Goal: Task Accomplishment & Management: Manage account settings

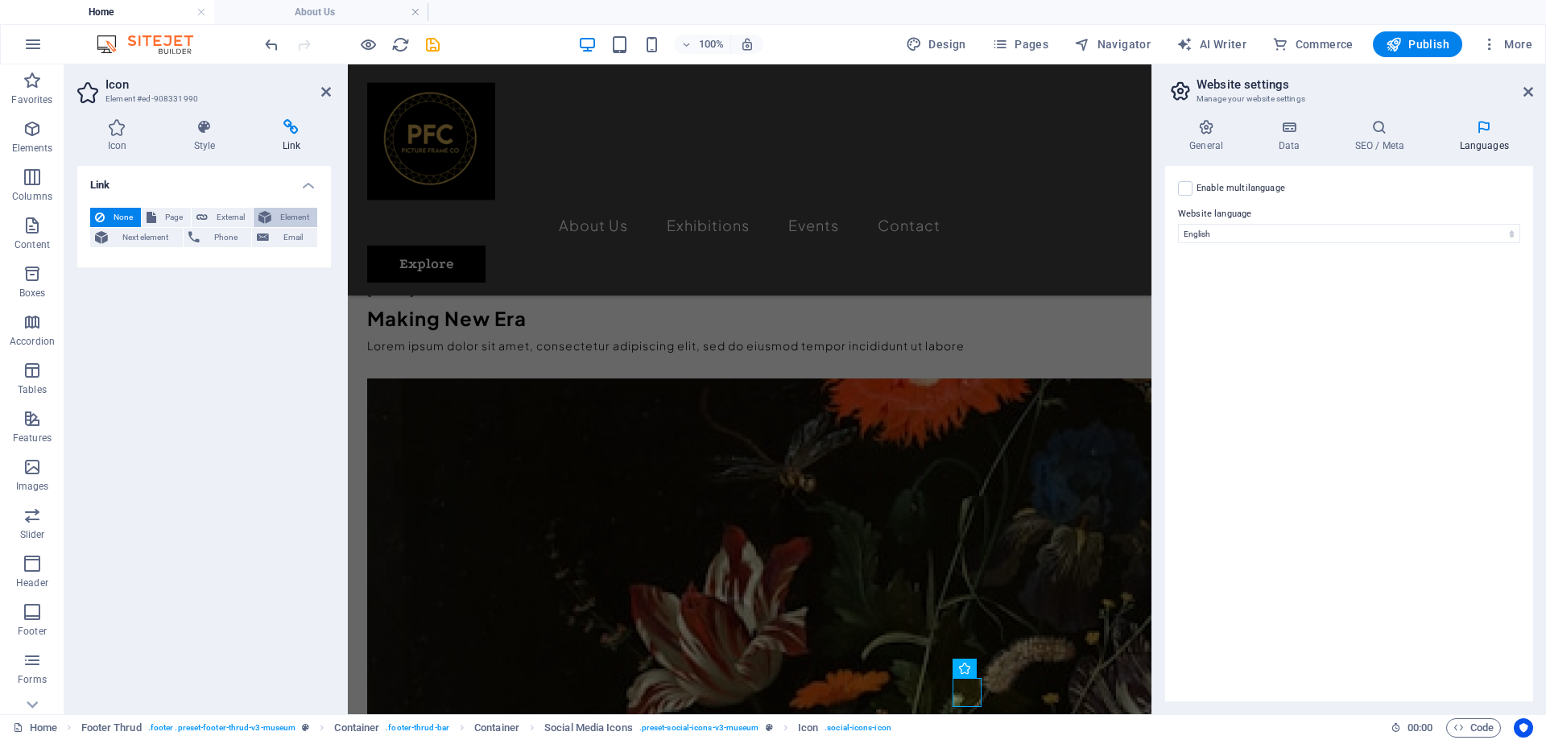
click at [304, 219] on span "Element" at bounding box center [294, 217] width 36 height 19
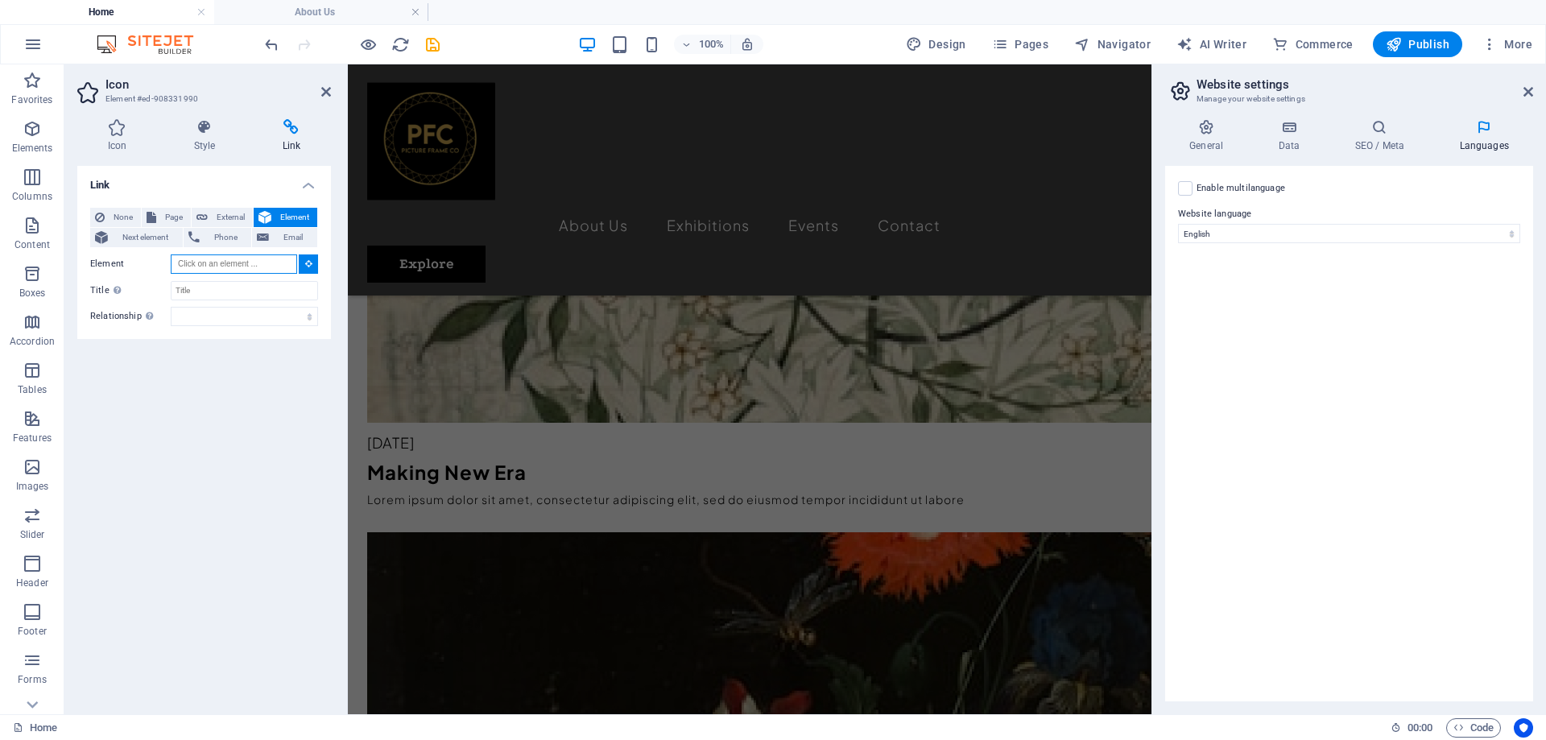
scroll to position [5212, 0]
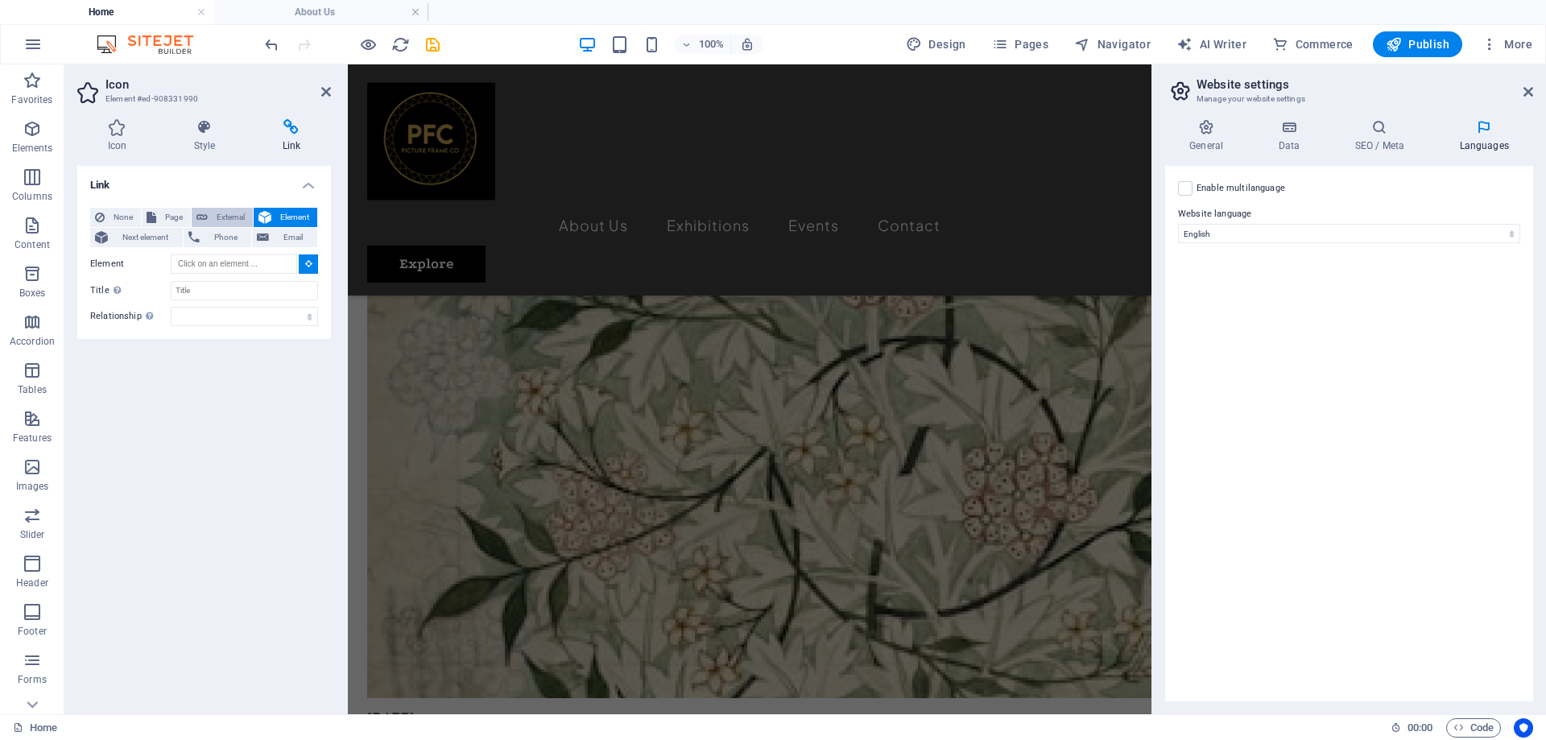
click at [222, 216] on span "External" at bounding box center [230, 217] width 35 height 19
select select "blank"
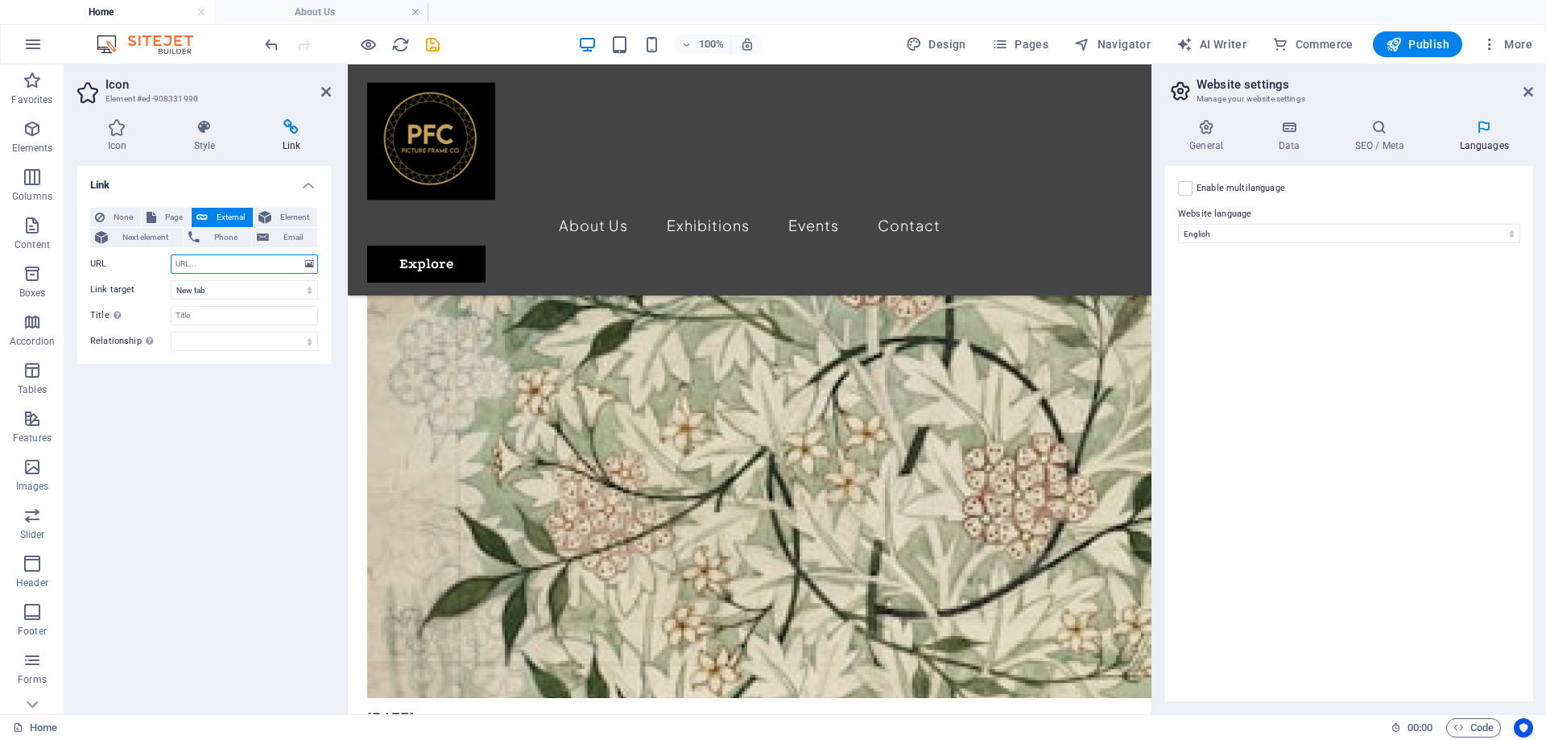
scroll to position [5559, 0]
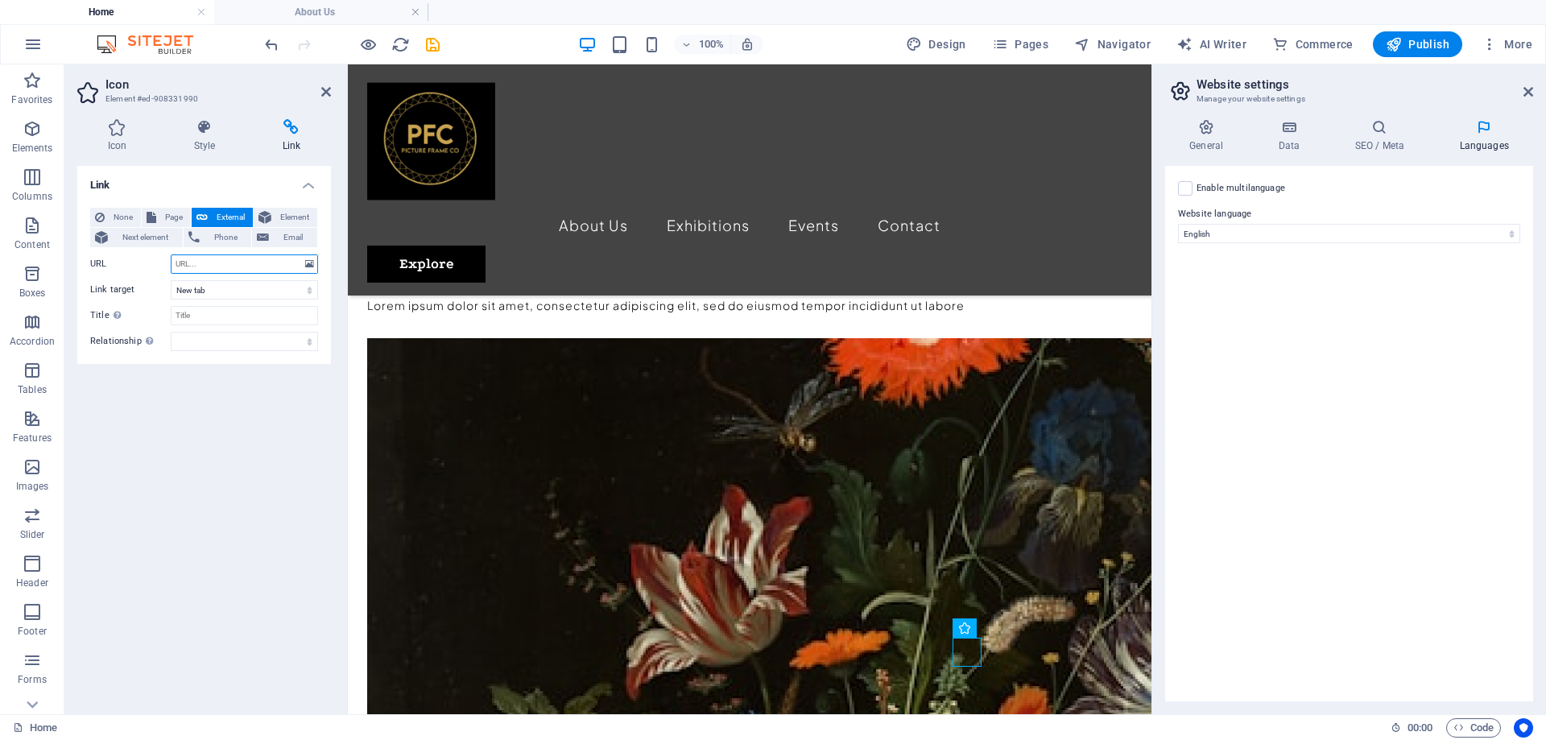
paste input "https://www.facebook.com/pictureframecoza"
type input "https://www.facebook.com/pictureframecoza"
drag, startPoint x: 432, startPoint y: 49, endPoint x: 964, endPoint y: 573, distance: 746.9
click at [432, 49] on icon "save" at bounding box center [432, 44] width 19 height 19
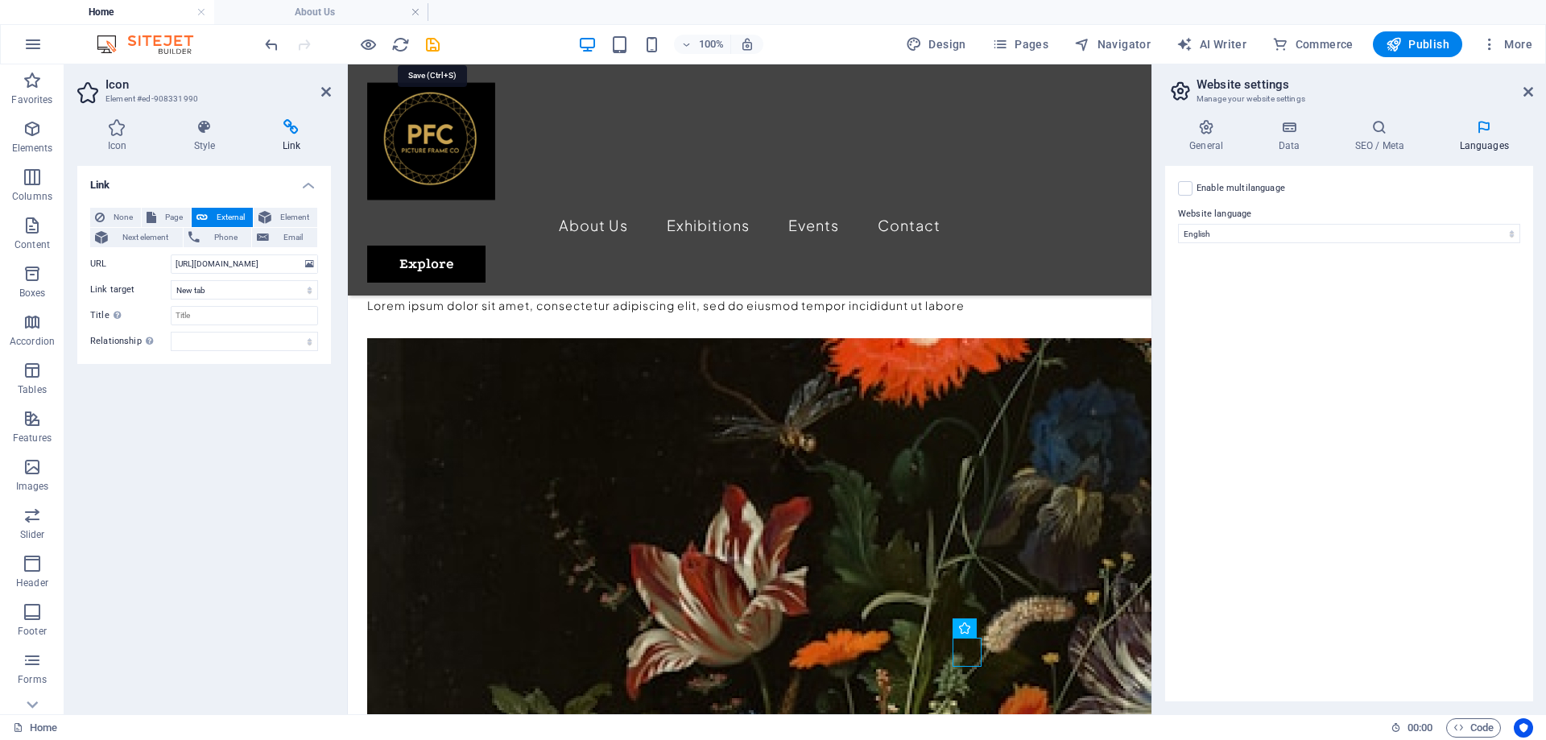
scroll to position [0, 0]
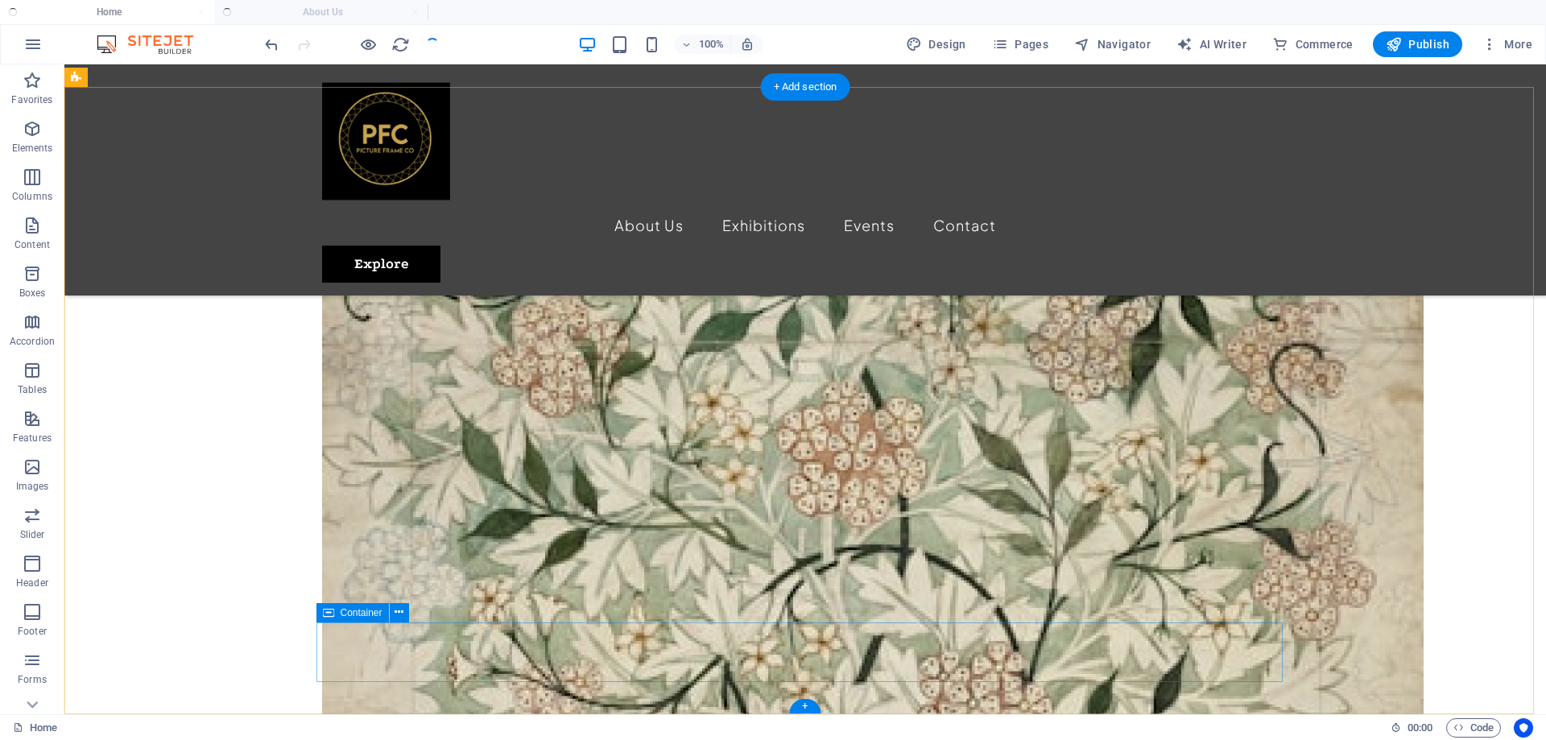
drag, startPoint x: 1169, startPoint y: 654, endPoint x: 1427, endPoint y: 72, distance: 636.2
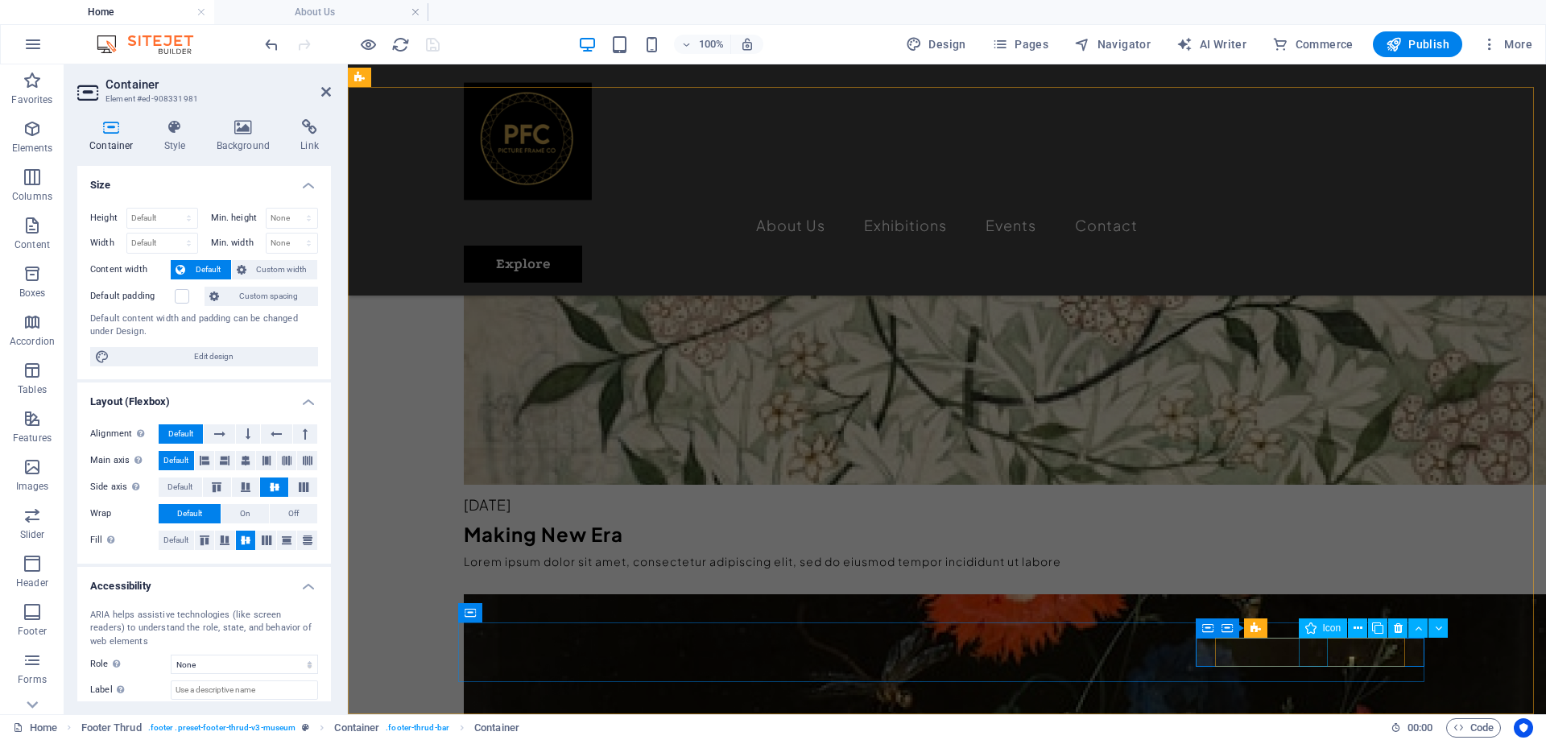
select select "xMidYMid"
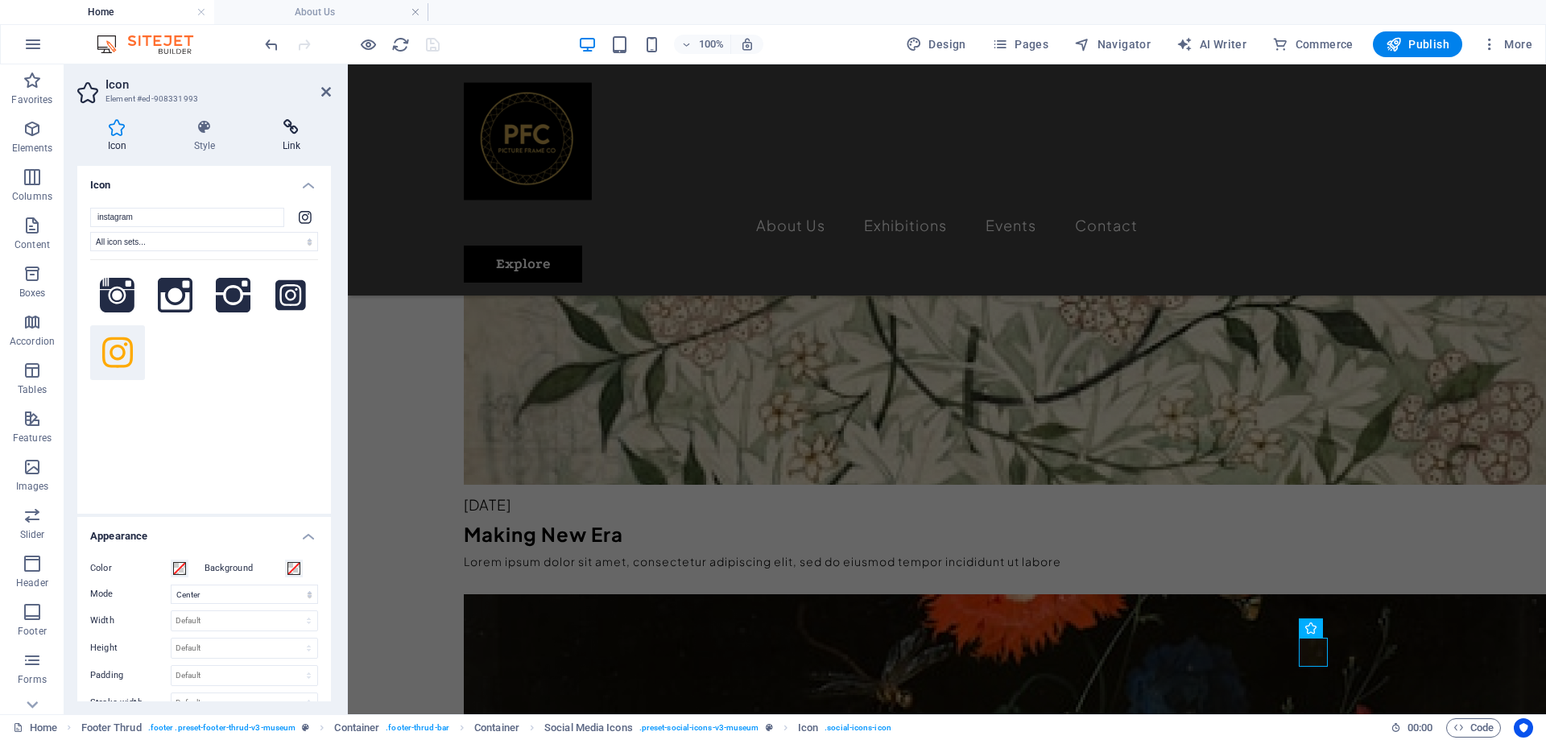
click at [301, 139] on h4 "Link" at bounding box center [291, 136] width 79 height 34
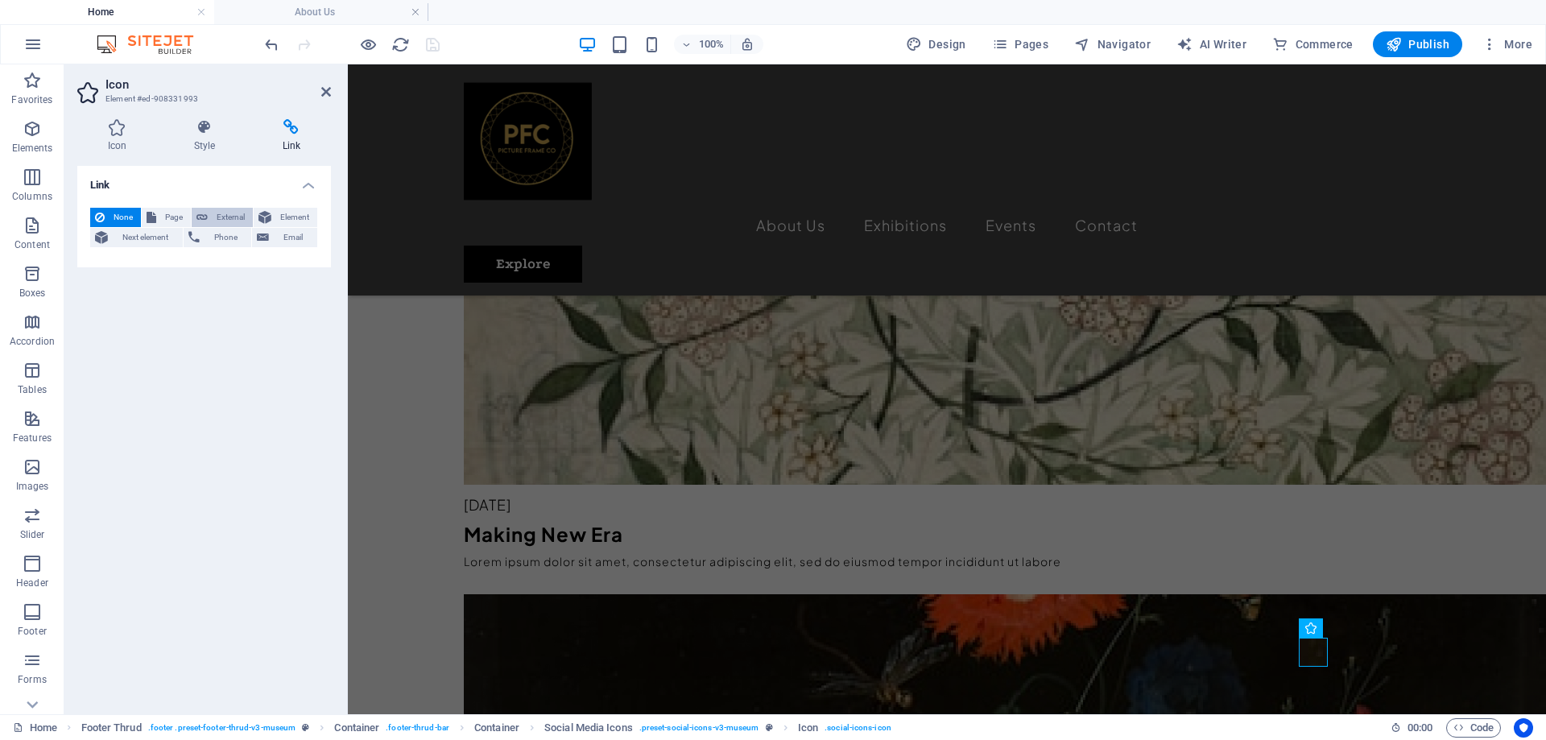
click at [229, 218] on span "External" at bounding box center [230, 217] width 35 height 19
select select "blank"
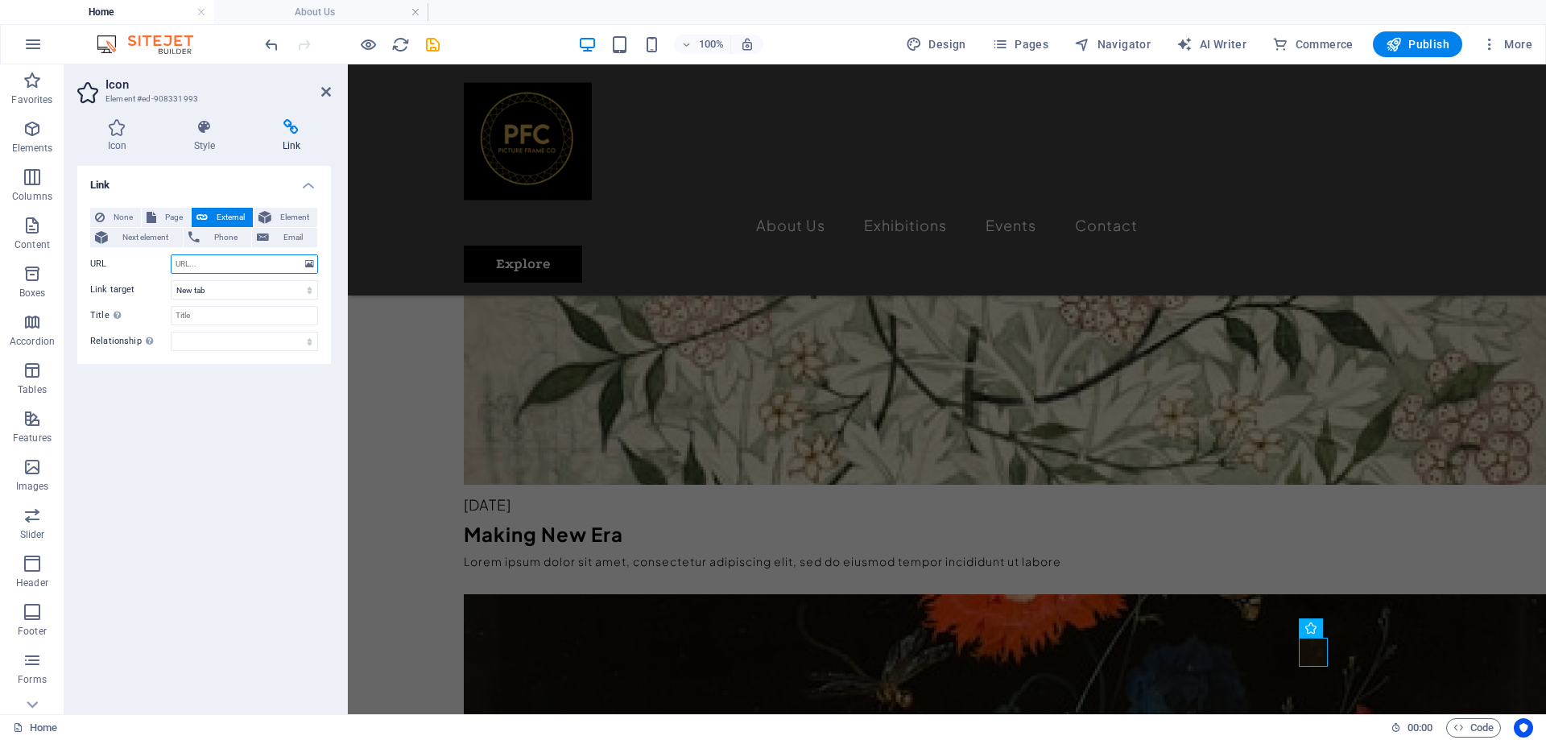
paste input "https://www.instagram.com/pictureframecoza/"
type input "https://www.instagram.com/pictureframecoza/"
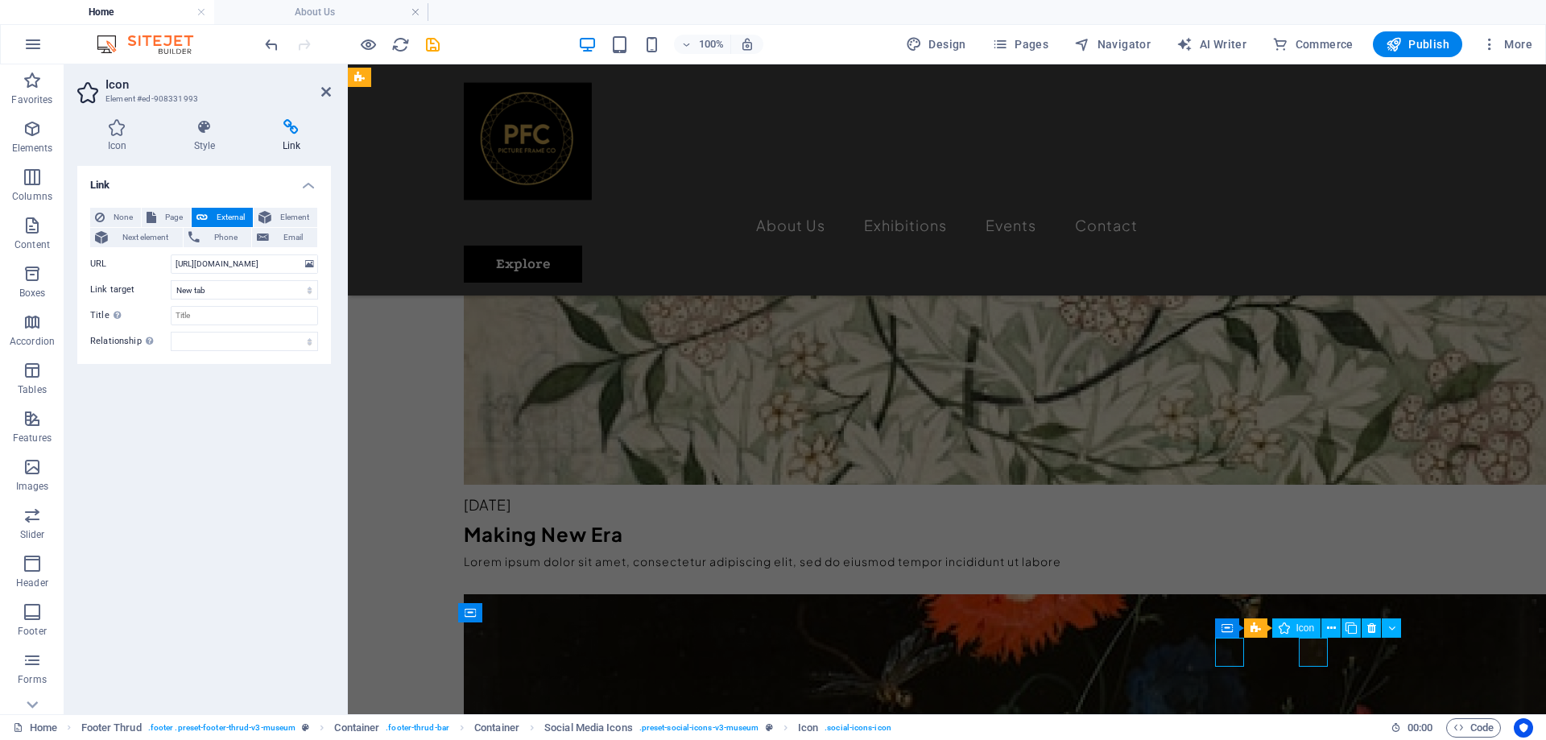
select select "xMidYMid"
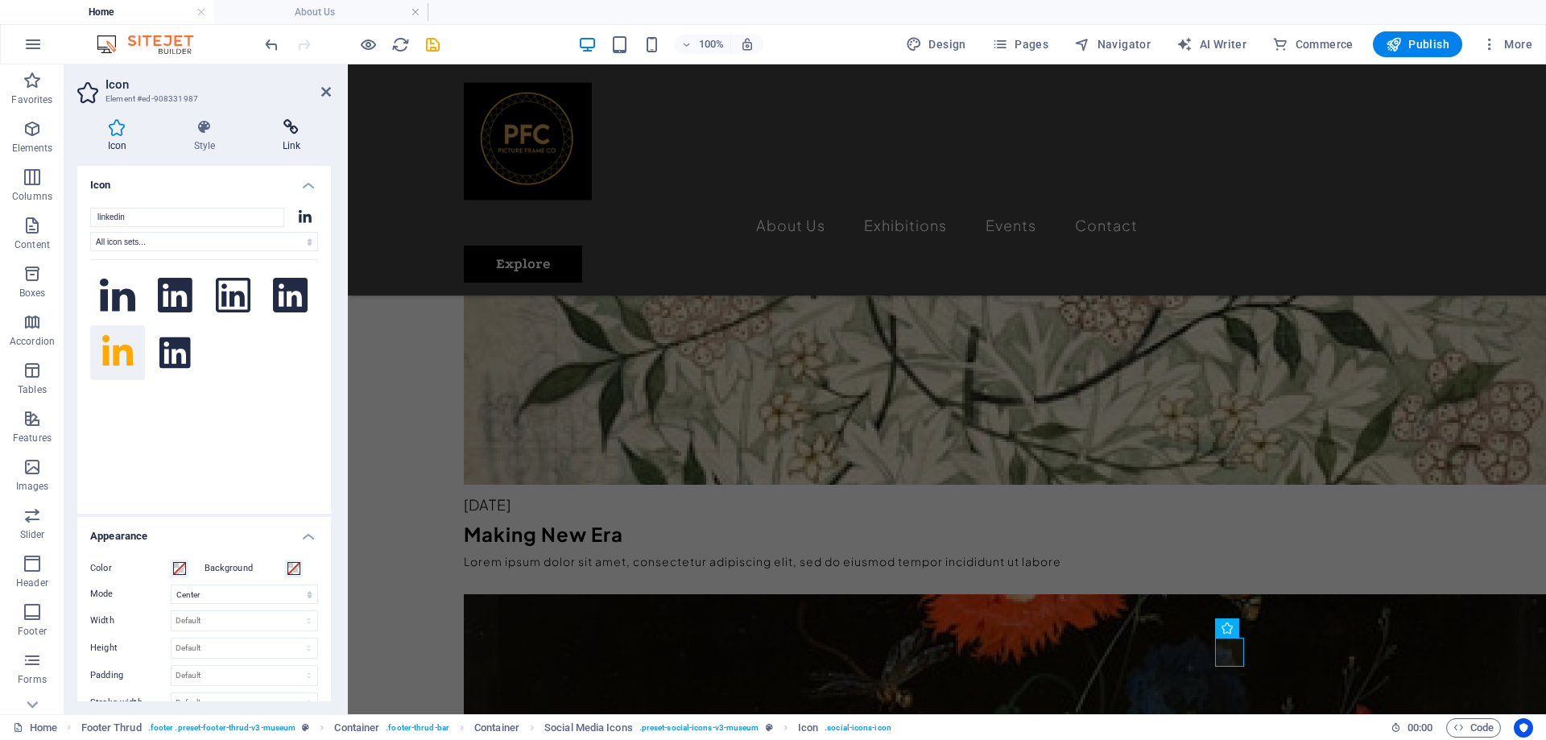
click at [275, 133] on icon at bounding box center [291, 127] width 79 height 16
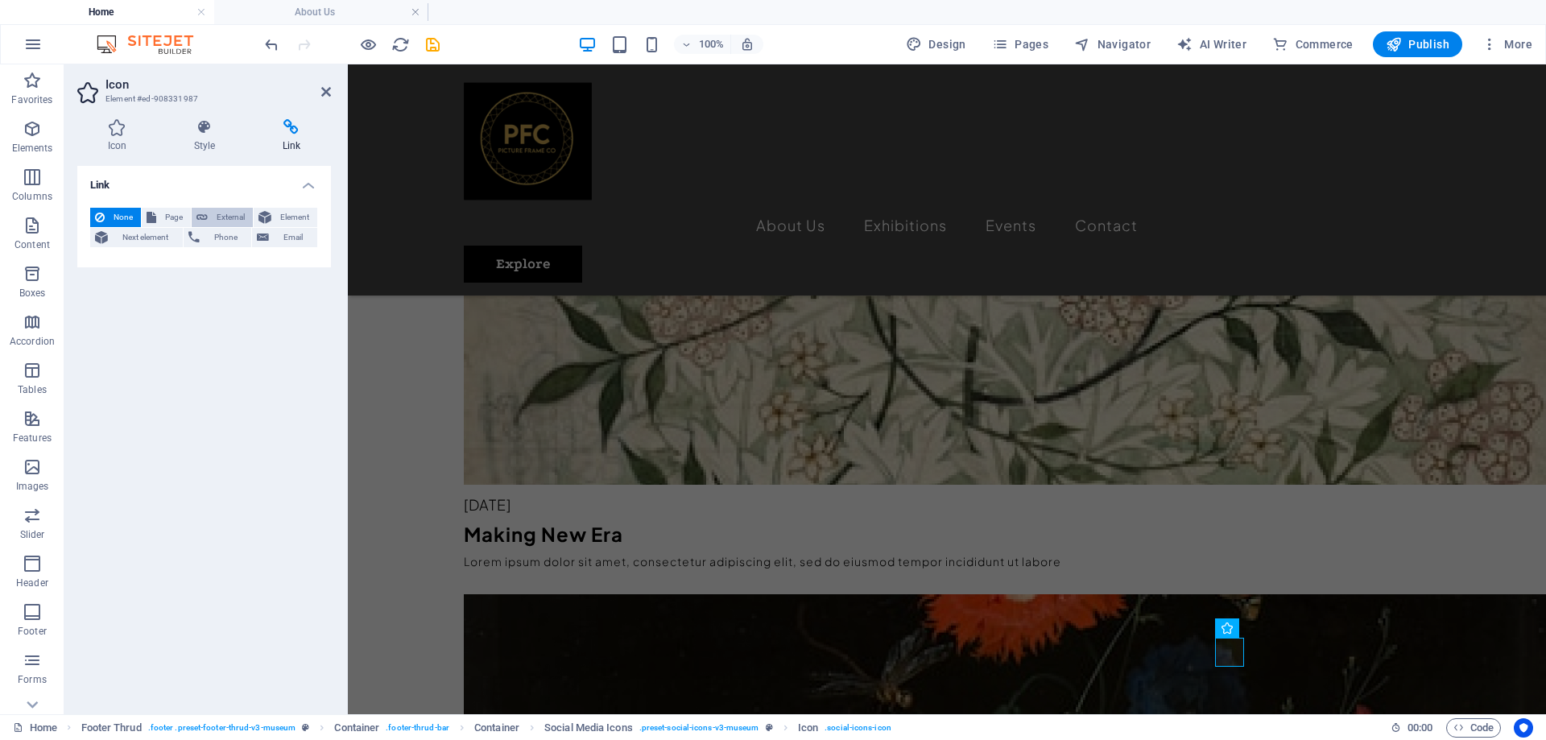
click at [230, 217] on span "External" at bounding box center [230, 217] width 35 height 19
select select "blank"
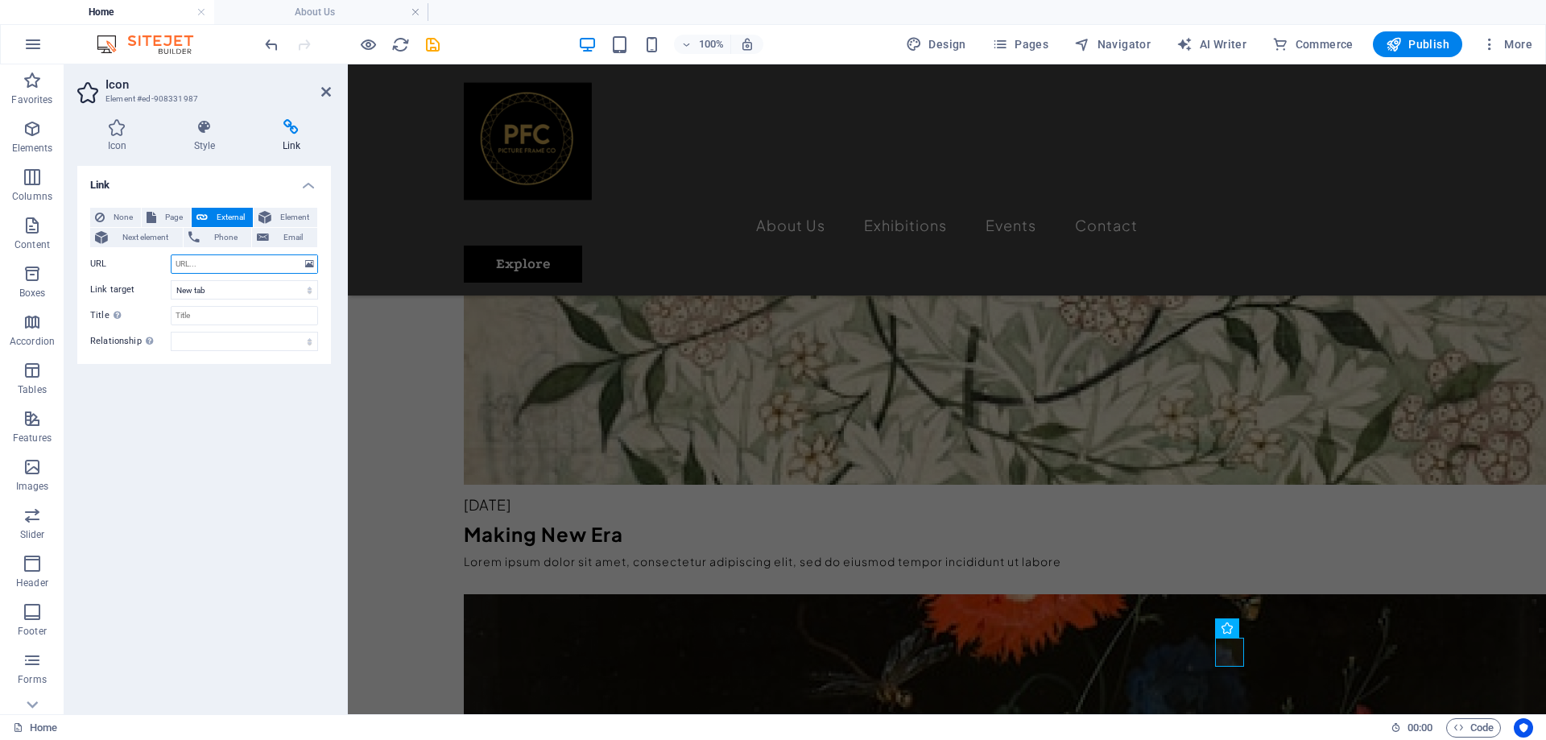
click at [225, 265] on input "URL" at bounding box center [244, 263] width 147 height 19
paste input "https://www.linkedin.com/in/picture-frame-co-westwood-shopping-mall-158467241/"
type input "https://www.linkedin.com/in/picture-frame-co-westwood-shopping-mall-158467241/"
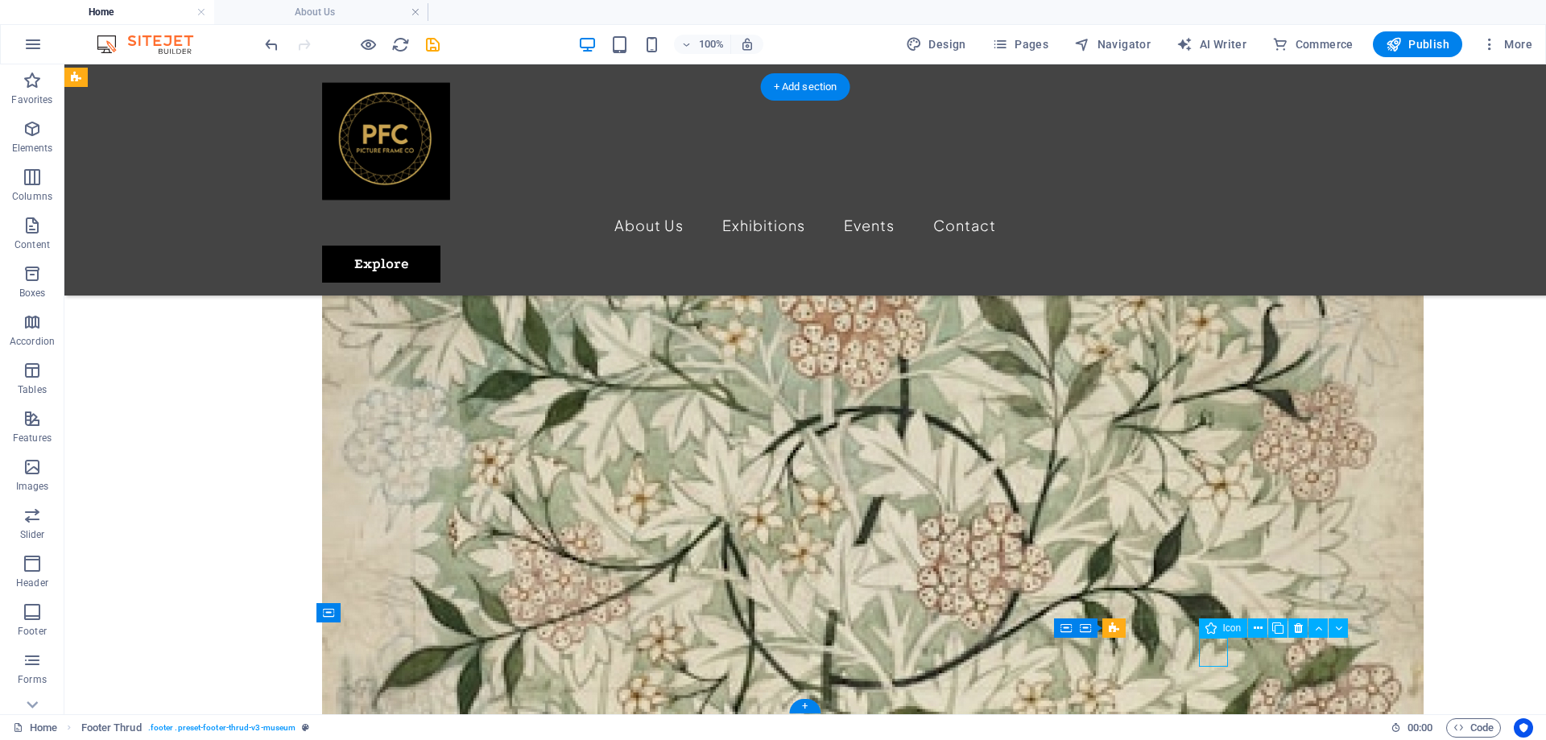
select select "xMidYMid"
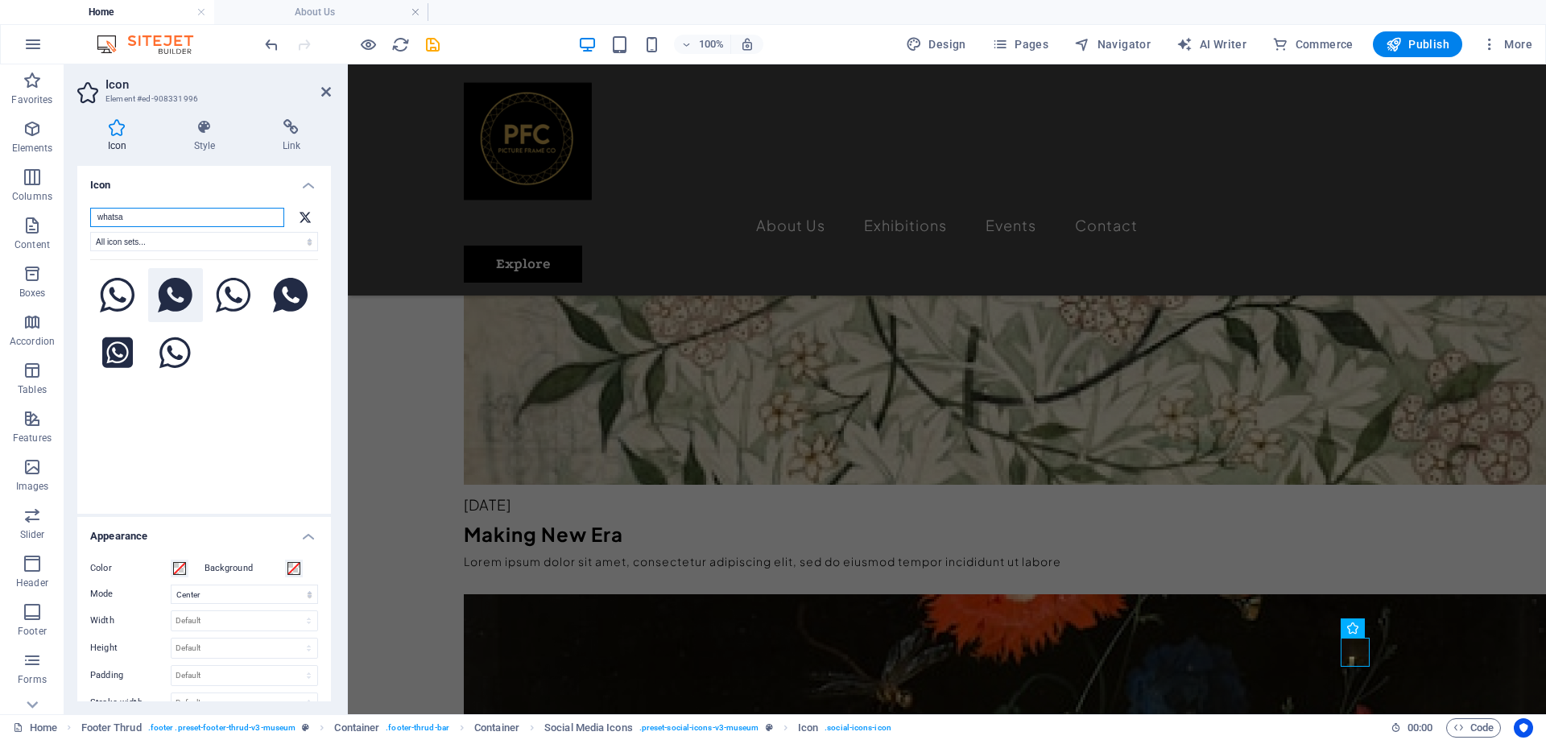
type input "whatsa"
click at [176, 302] on icon at bounding box center [175, 295] width 35 height 35
click at [183, 571] on span at bounding box center [179, 568] width 13 height 13
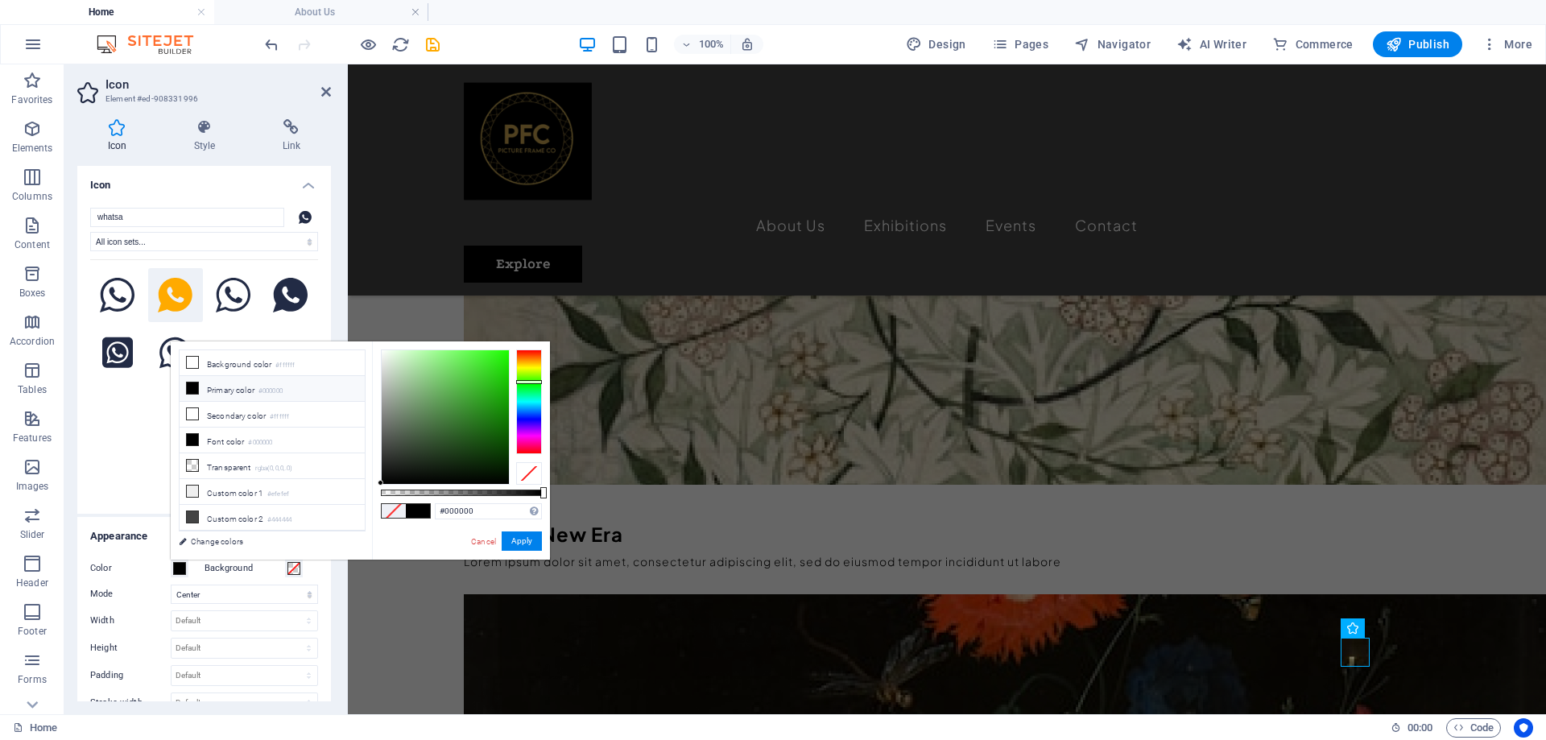
click at [542, 382] on div "#000000 Supported formats #0852ed rgb(8, 82, 237) rgba(8, 82, 237, 90%) hsv(221…" at bounding box center [461, 567] width 178 height 452
type input "#1cff00"
drag, startPoint x: 537, startPoint y: 336, endPoint x: 547, endPoint y: 329, distance: 12.3
click at [547, 329] on body "Picture Frame Co Home About Us Favorites Elements Columns Content Boxes Accordi…" at bounding box center [773, 370] width 1546 height 740
click at [530, 538] on button "Apply" at bounding box center [522, 540] width 40 height 19
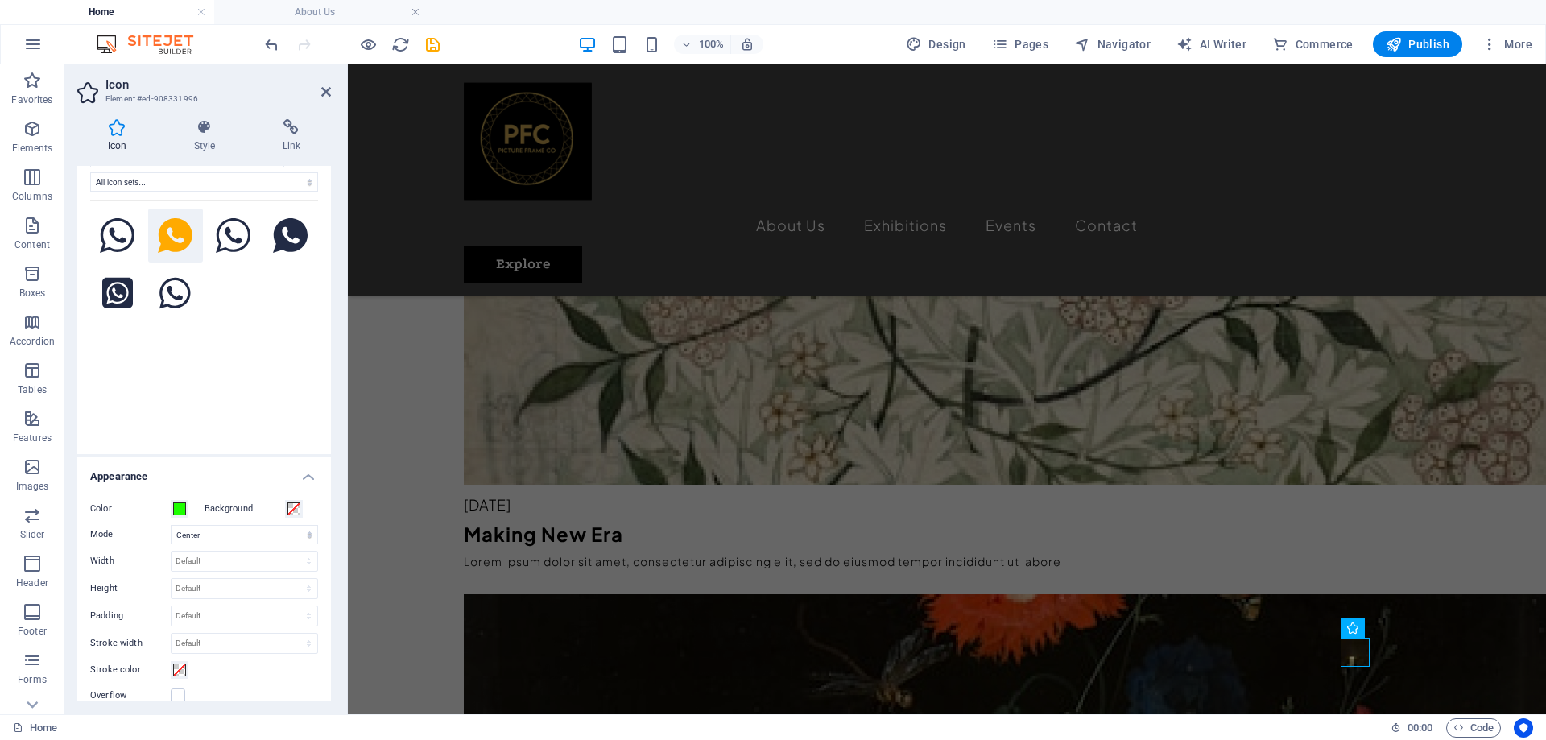
scroll to position [81, 0]
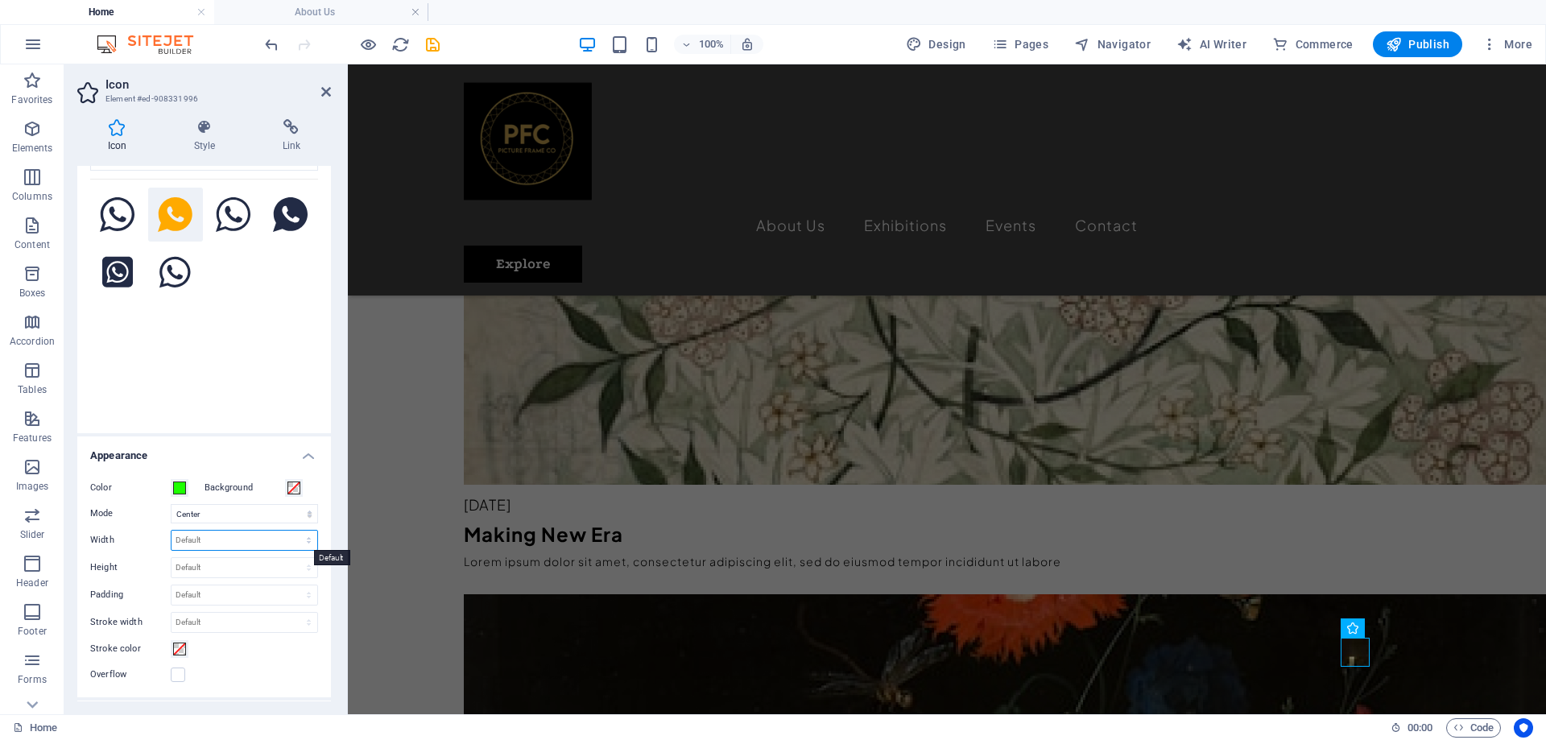
click at [294, 539] on select "Default auto px rem % em vh vw" at bounding box center [244, 540] width 146 height 19
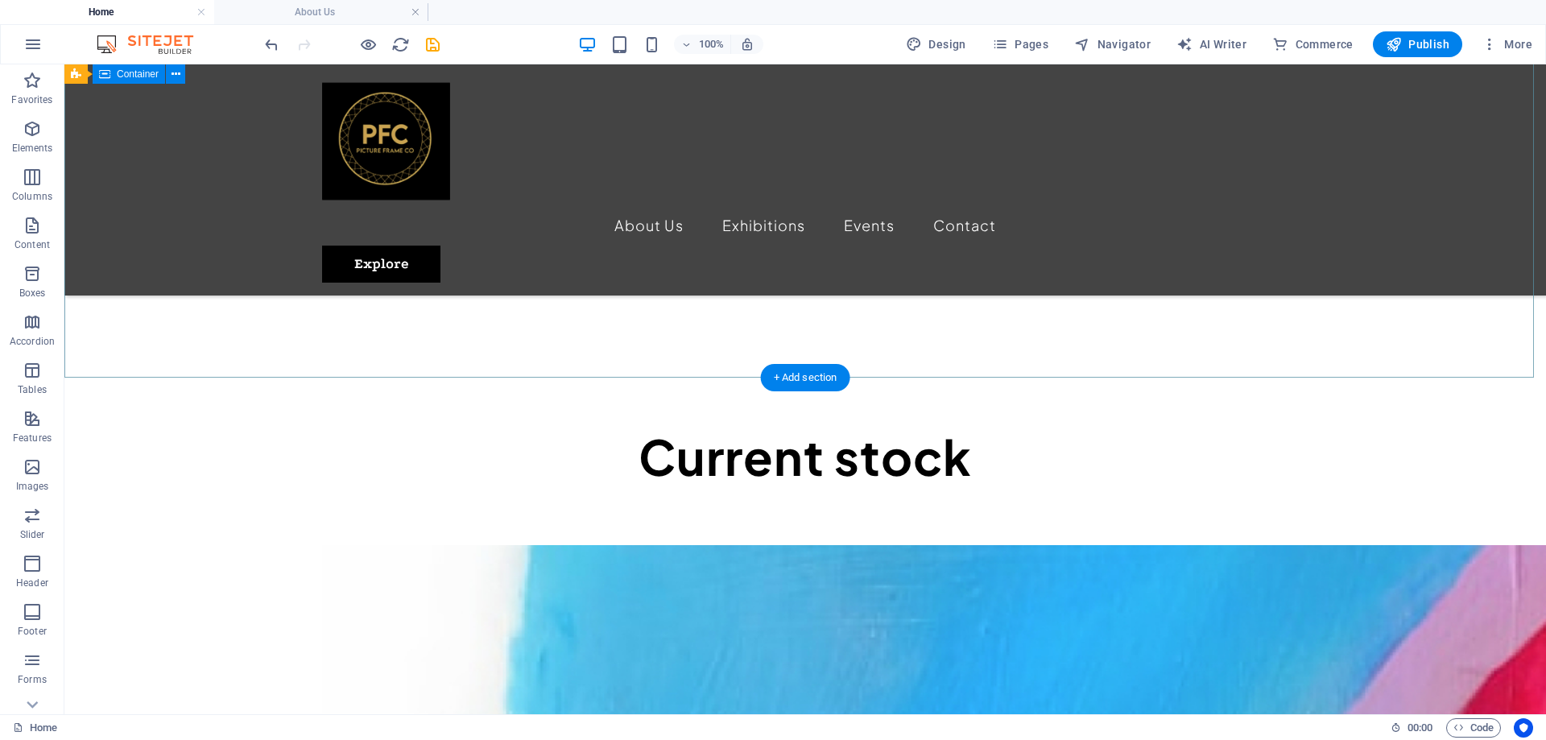
scroll to position [242, 0]
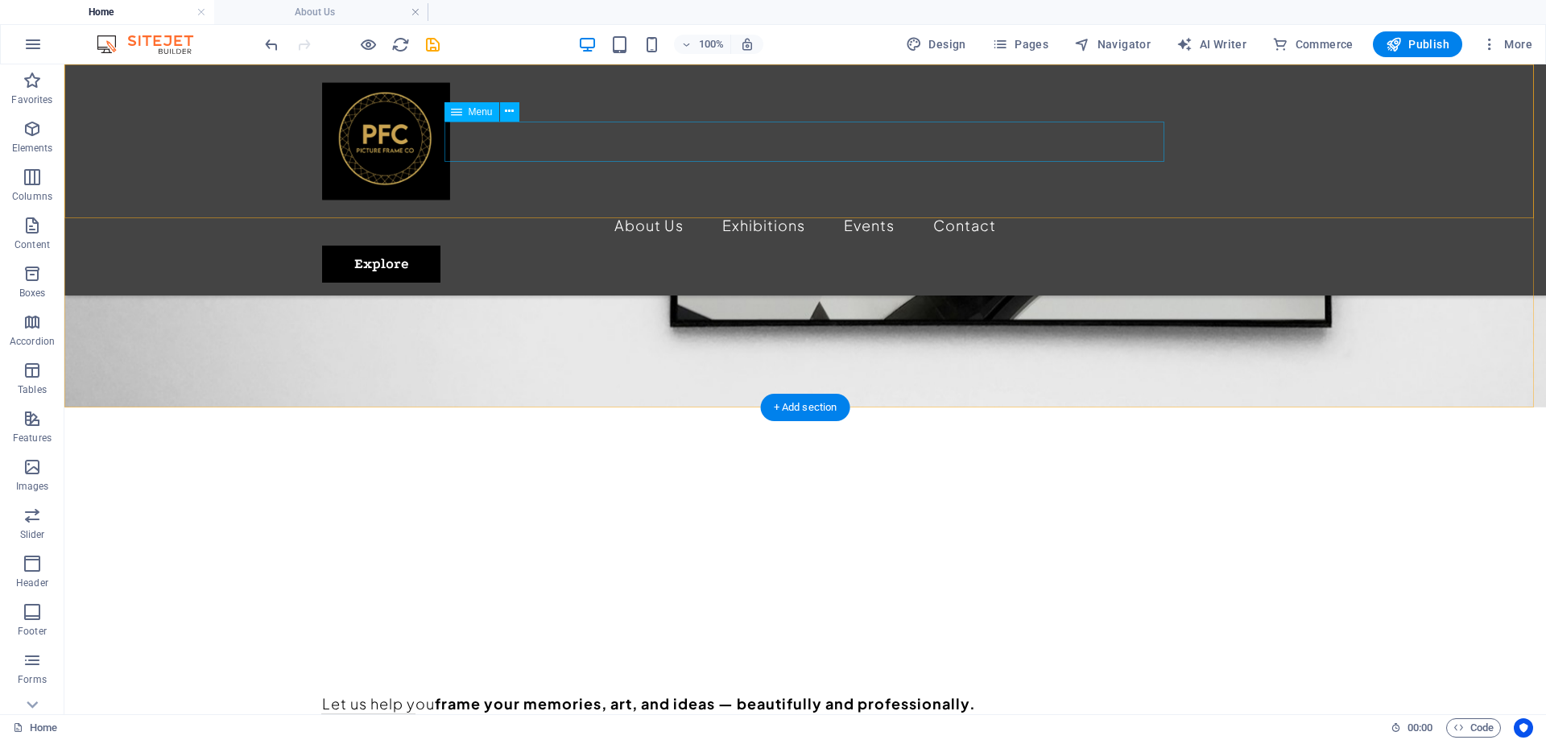
click at [763, 205] on nav "About Us Exhibitions Events Contact" at bounding box center [805, 225] width 966 height 40
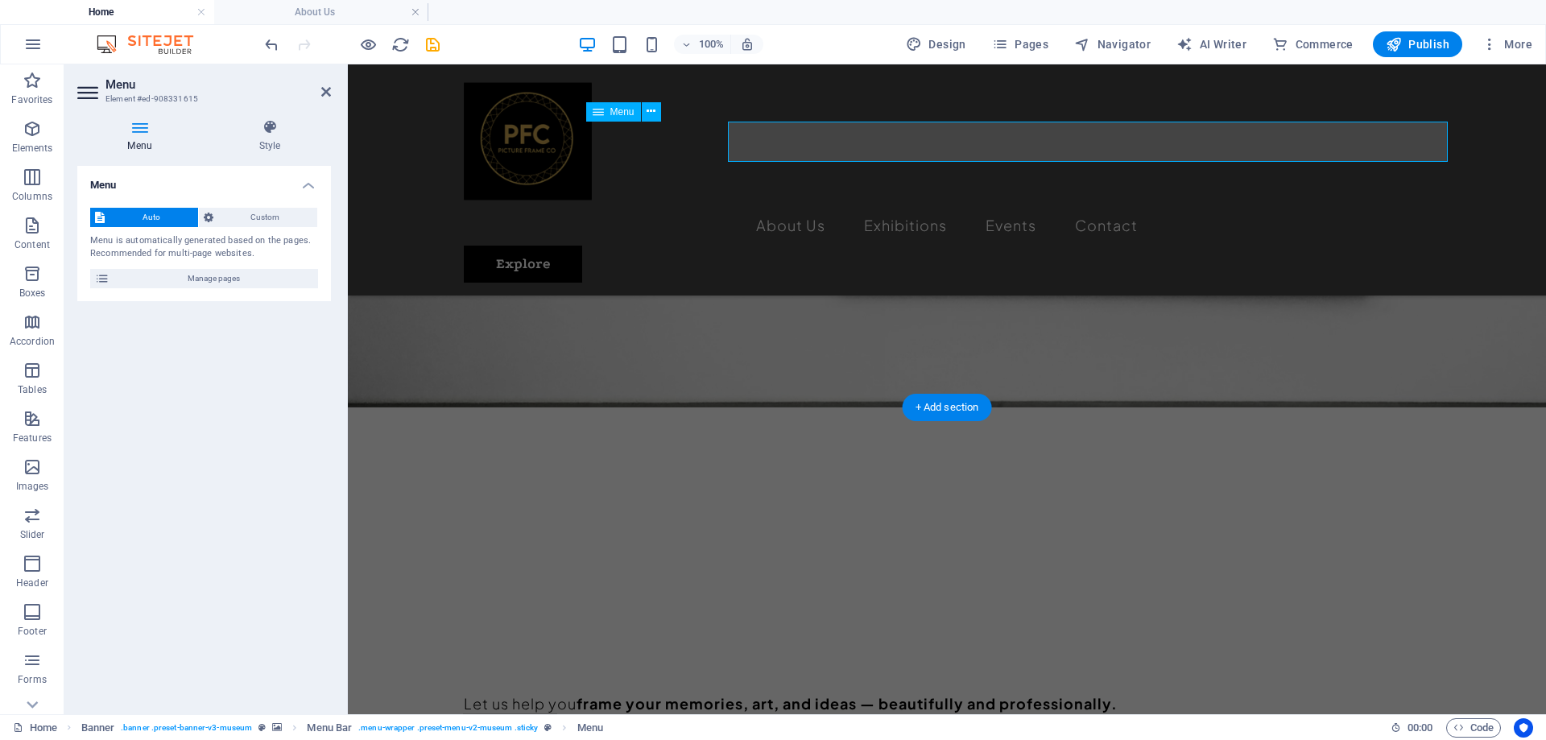
click at [882, 205] on nav "About Us Exhibitions Events Contact" at bounding box center [947, 225] width 966 height 40
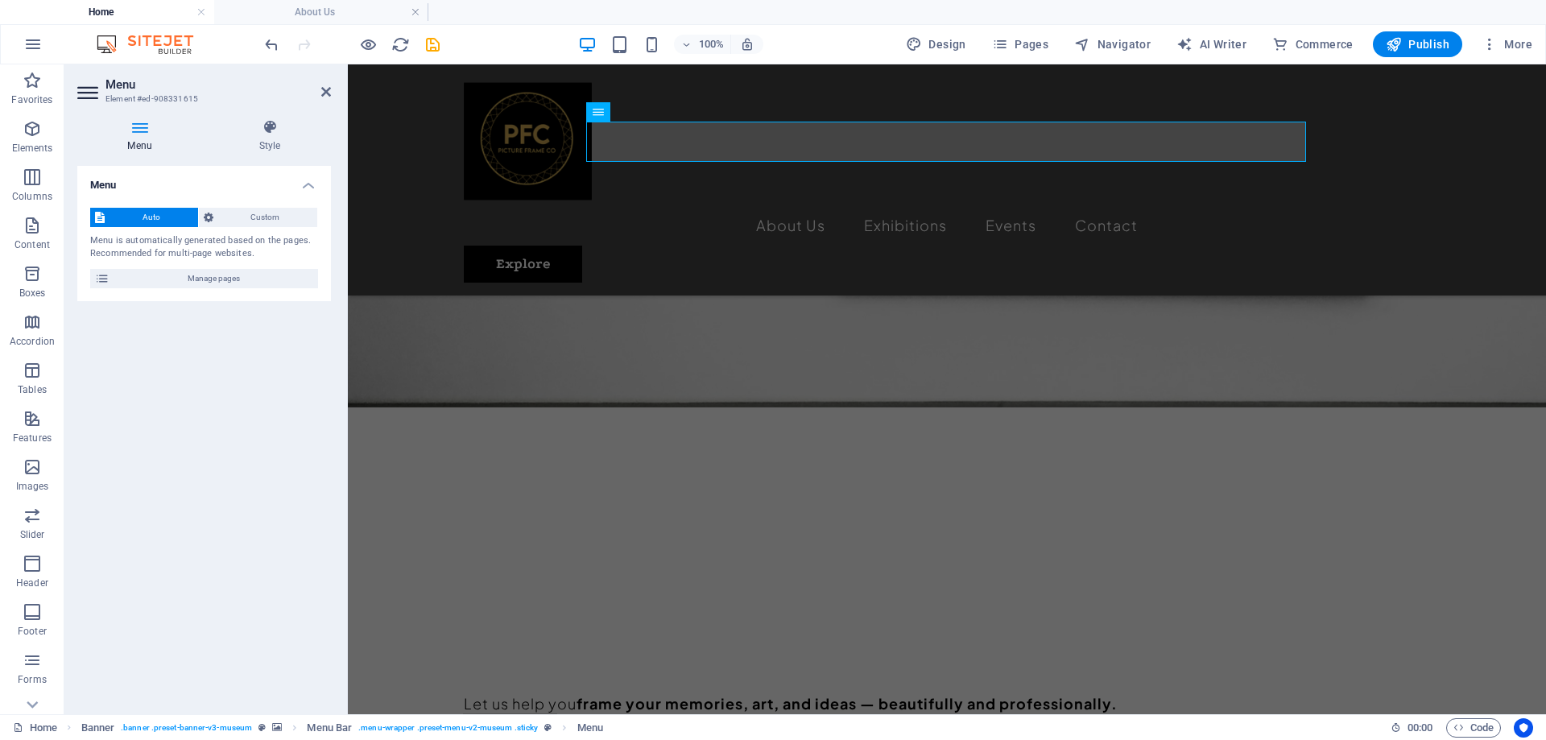
click at [130, 146] on h4 "Menu" at bounding box center [142, 136] width 131 height 34
click at [275, 215] on span "Custom" at bounding box center [265, 217] width 95 height 19
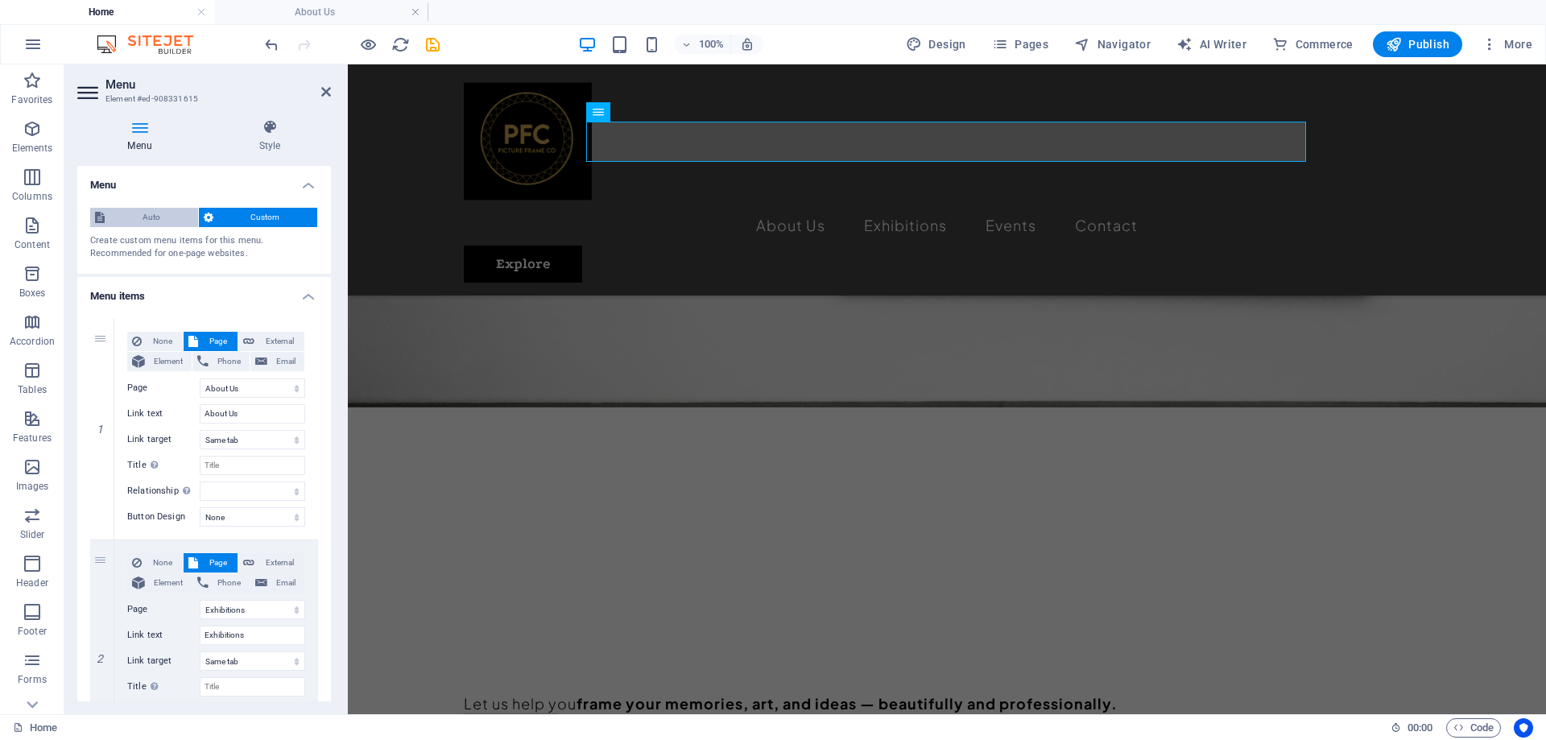
click at [151, 215] on span "Auto" at bounding box center [151, 217] width 84 height 19
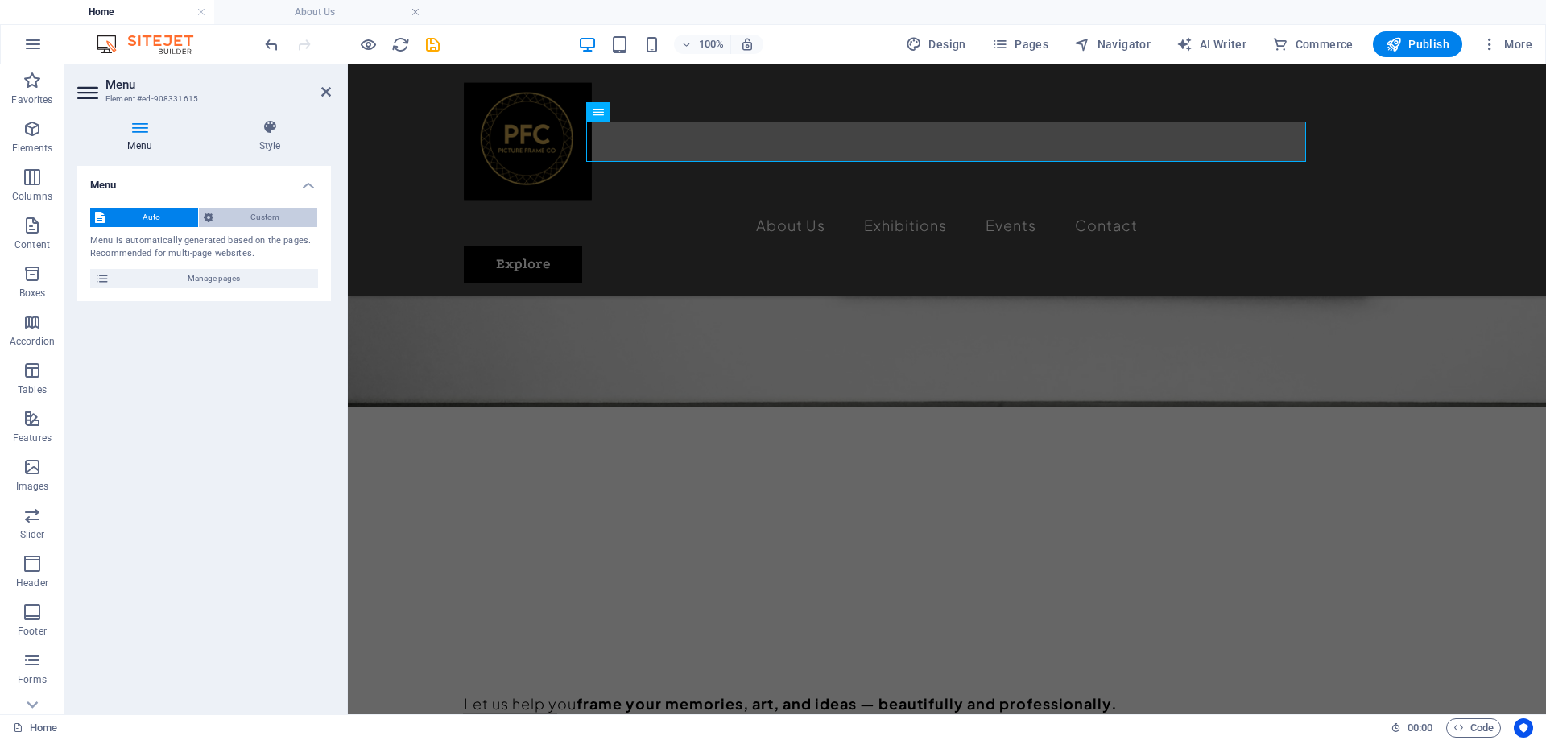
click at [265, 214] on span "Custom" at bounding box center [265, 217] width 95 height 19
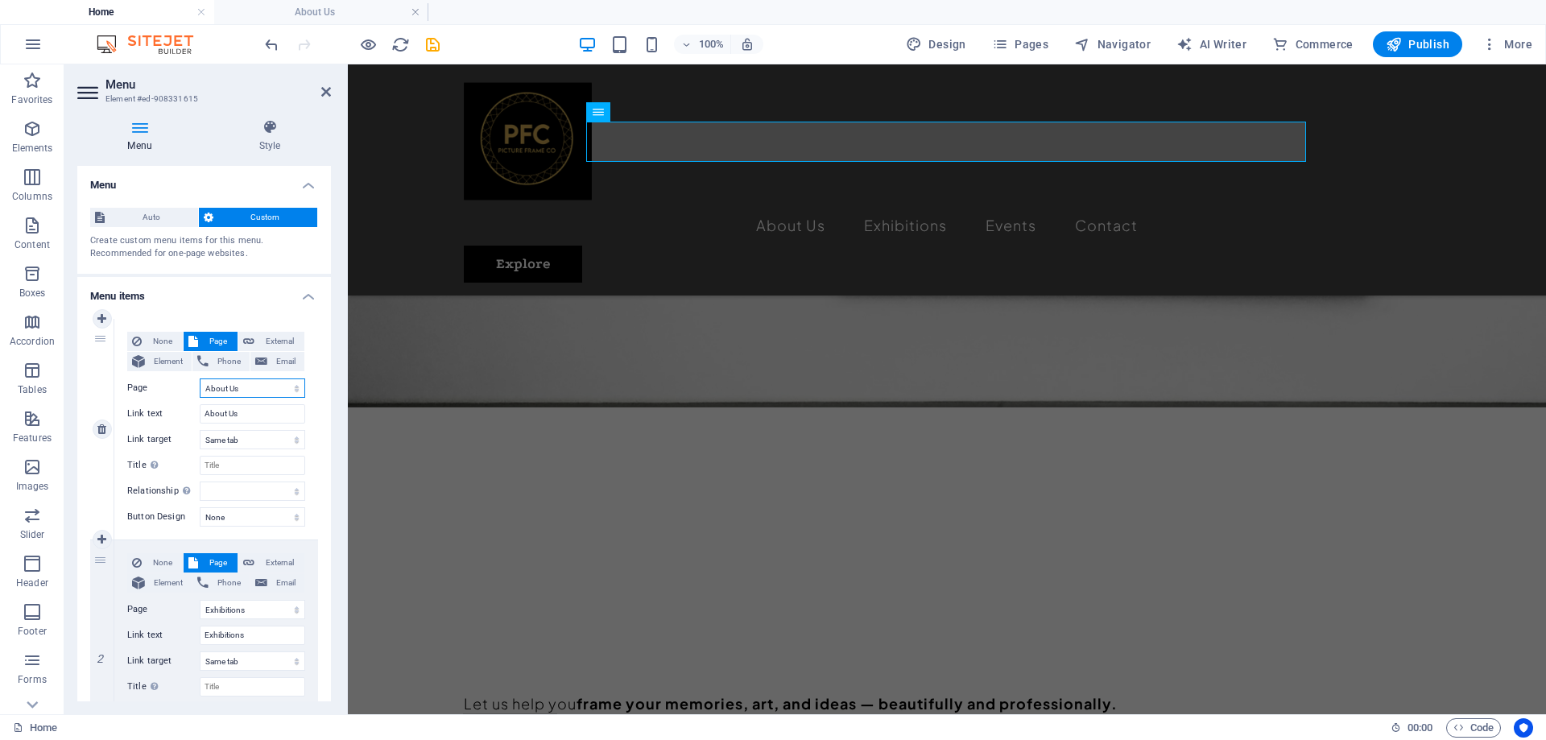
click at [254, 391] on select "Home About Us Exhibitions Events Contact Privacy Legal Notice" at bounding box center [252, 387] width 105 height 19
click at [254, 390] on select "Home About Us Exhibitions Events Contact Privacy Legal Notice" at bounding box center [252, 387] width 105 height 19
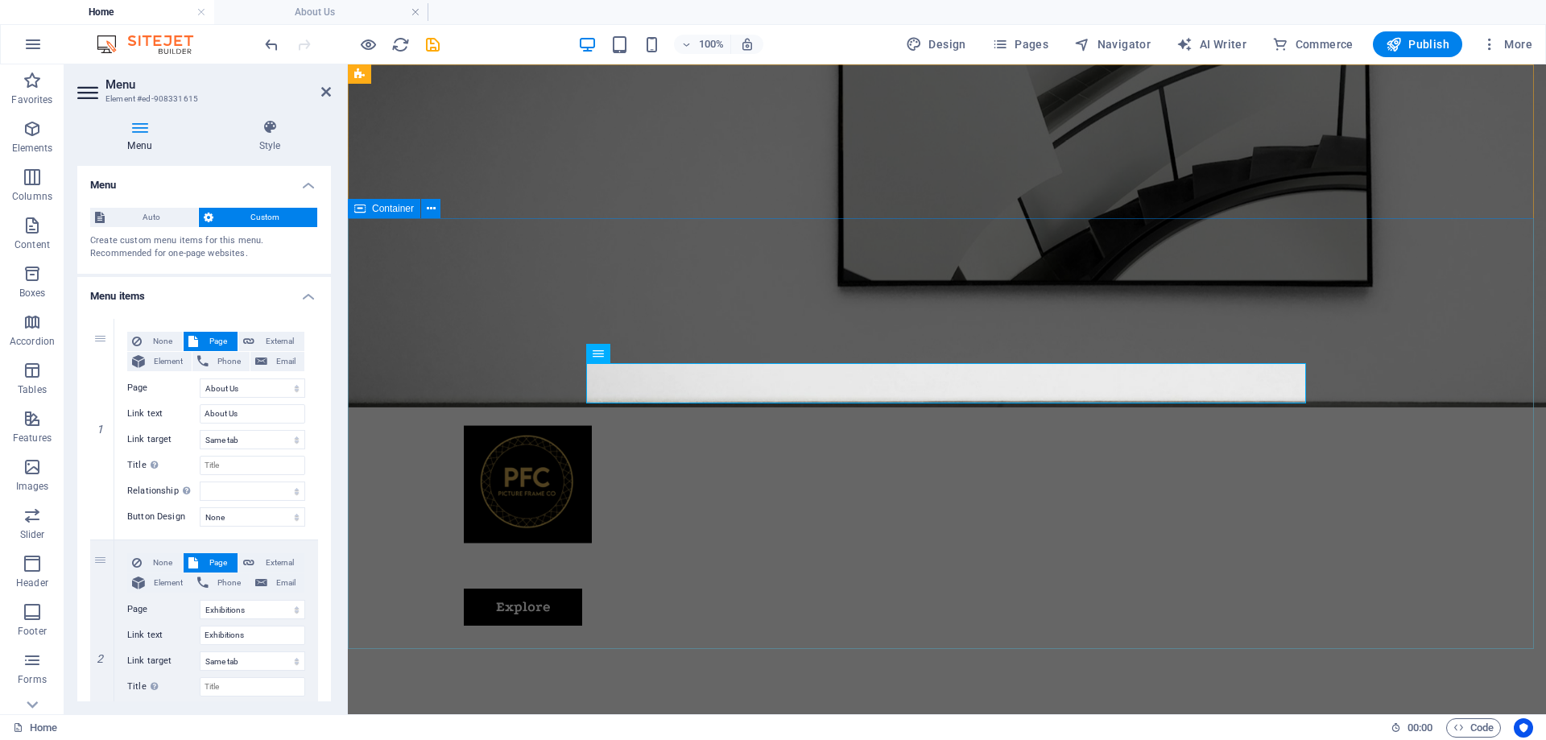
scroll to position [0, 0]
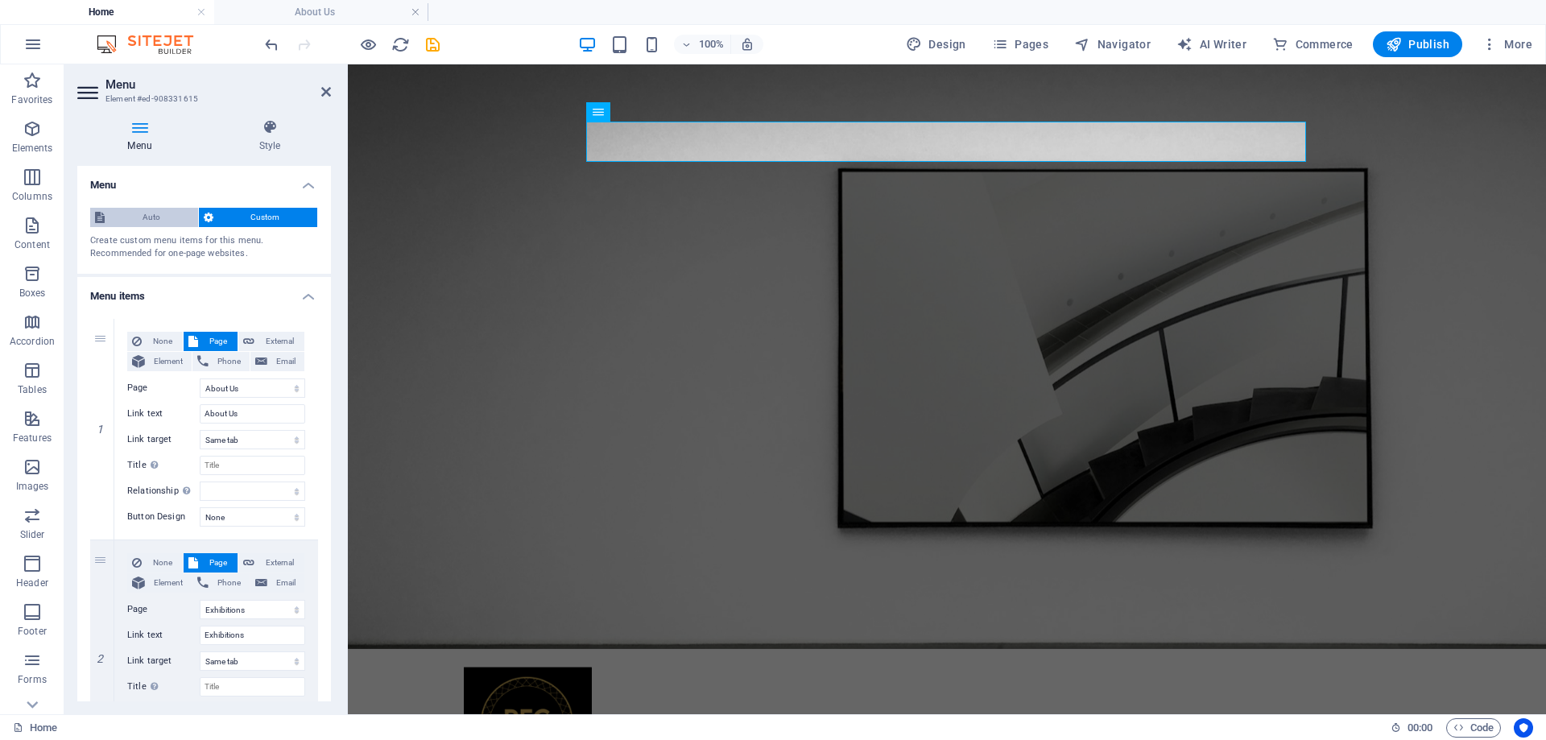
click at [171, 221] on span "Auto" at bounding box center [151, 217] width 84 height 19
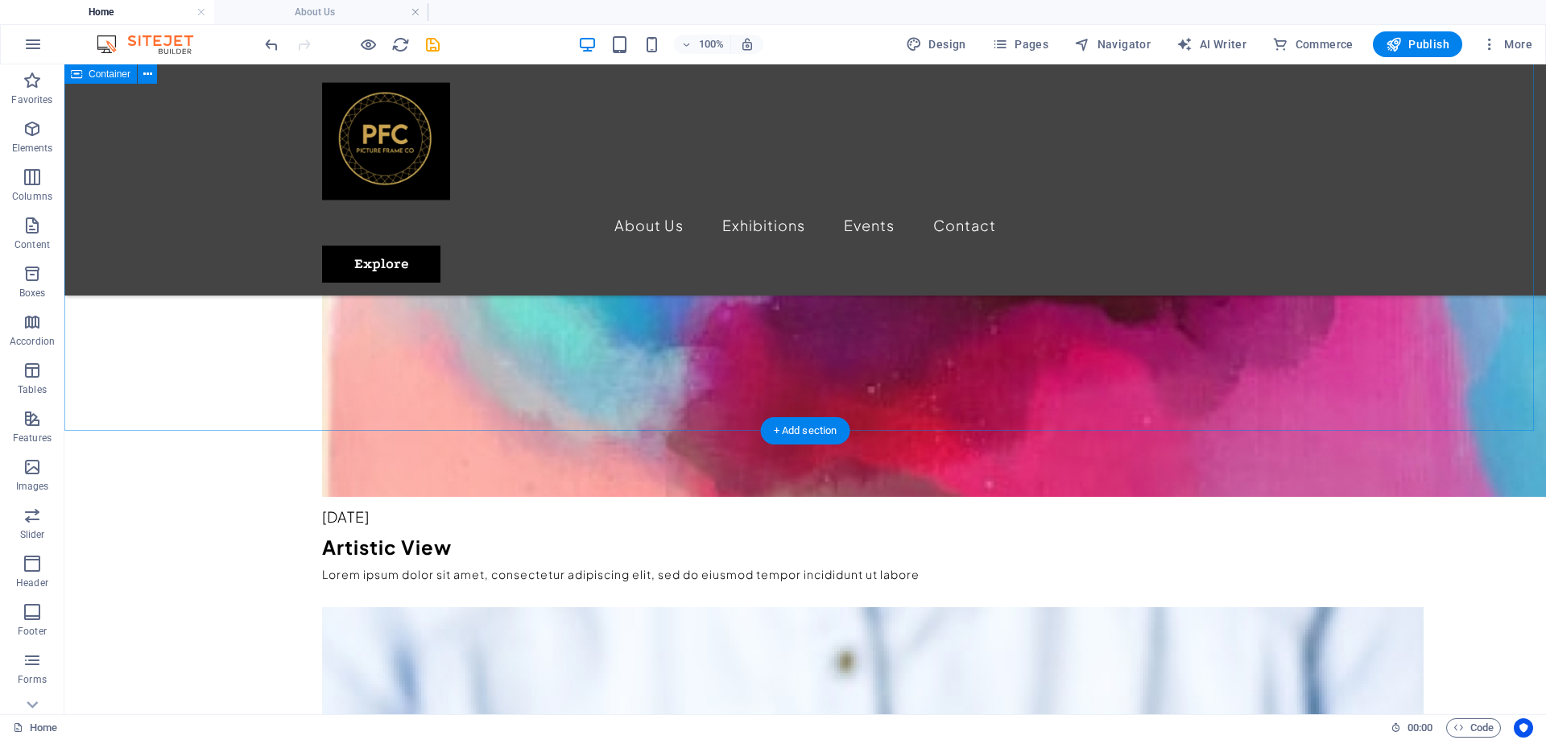
scroll to position [2657, 0]
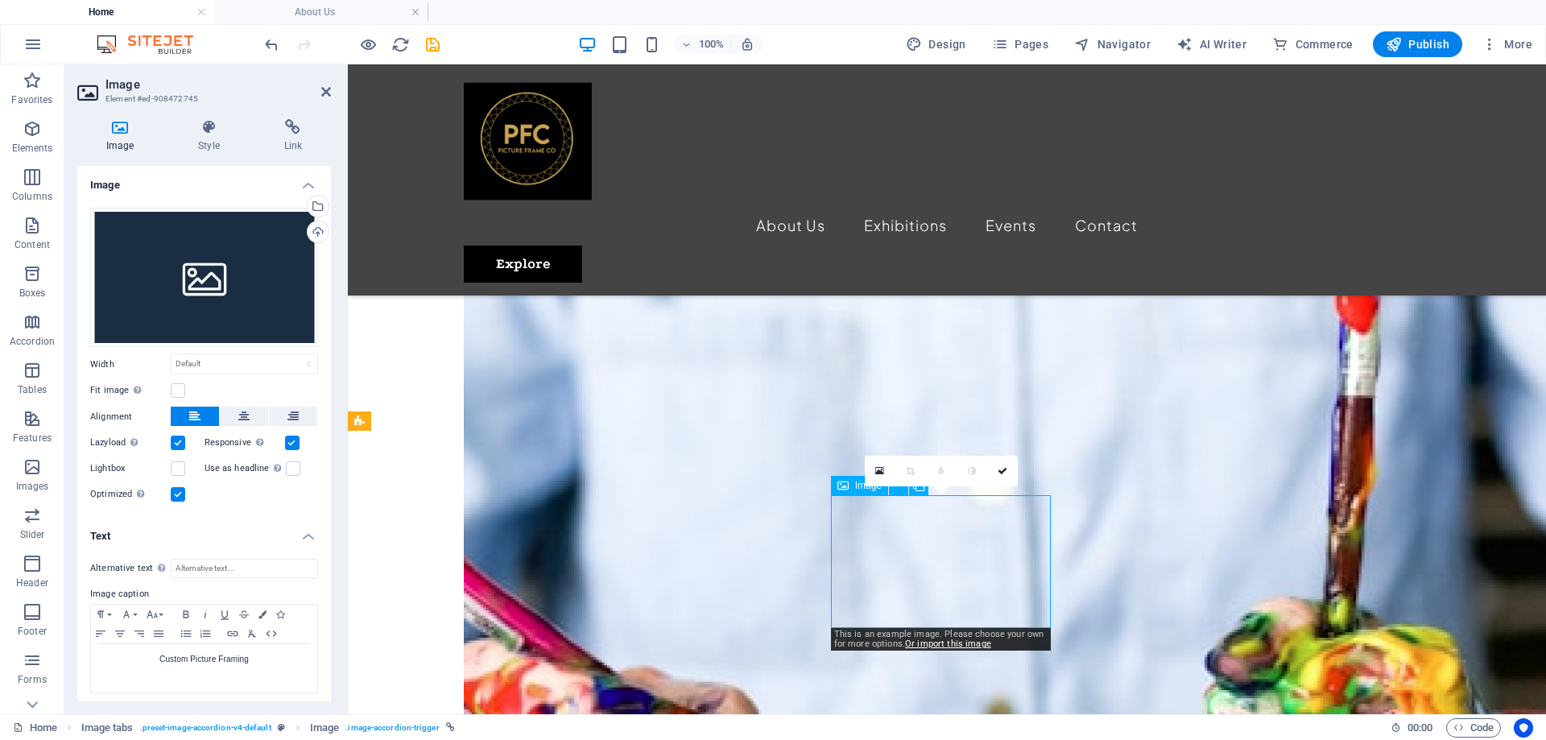
drag, startPoint x: 882, startPoint y: 552, endPoint x: 949, endPoint y: 576, distance: 71.5
click at [171, 233] on div "Drag files here, click to choose files or select files from Files or our free s…" at bounding box center [204, 278] width 228 height 140
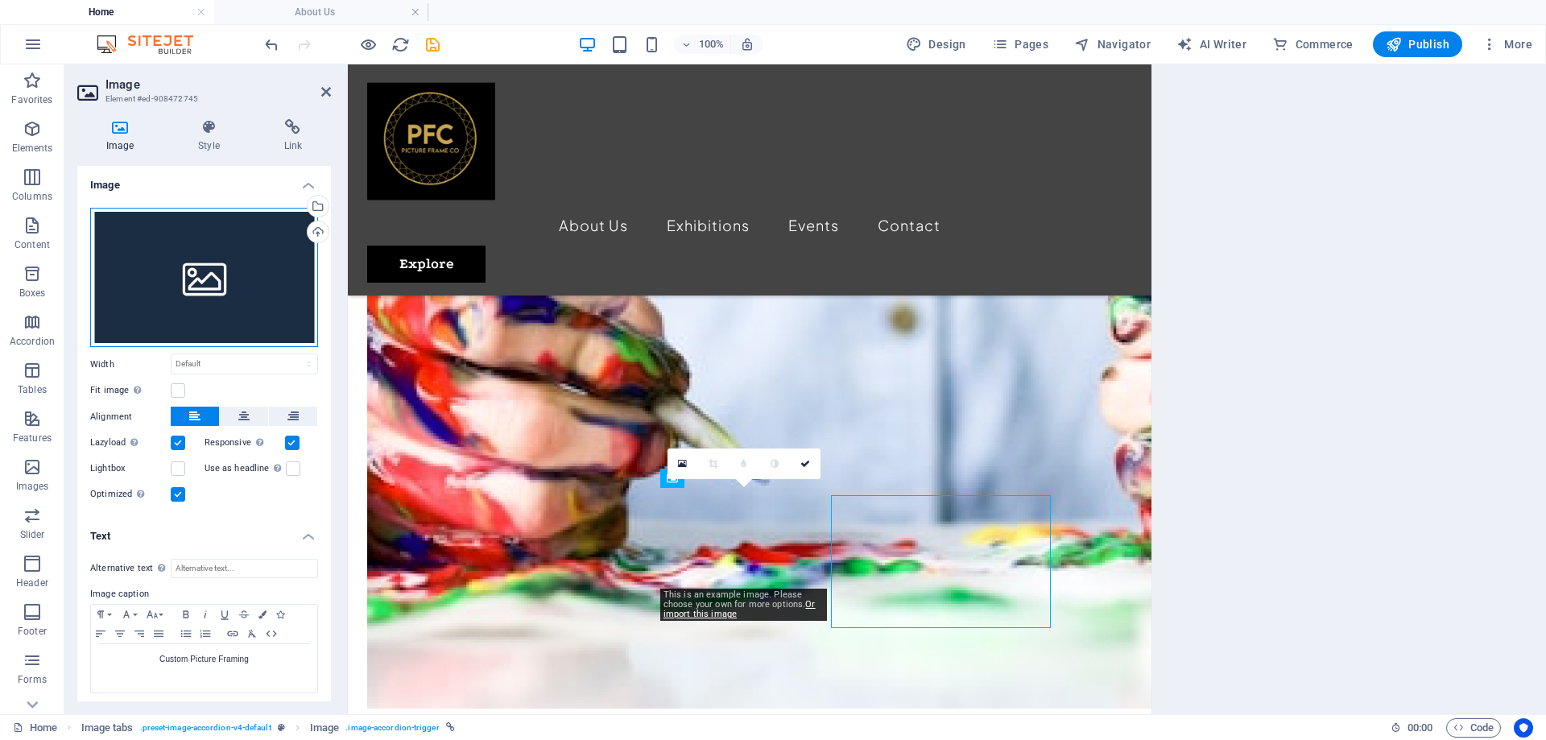
click at [178, 260] on div "Drag files here, click to choose files or select files from Files or our free s…" at bounding box center [204, 278] width 228 height 140
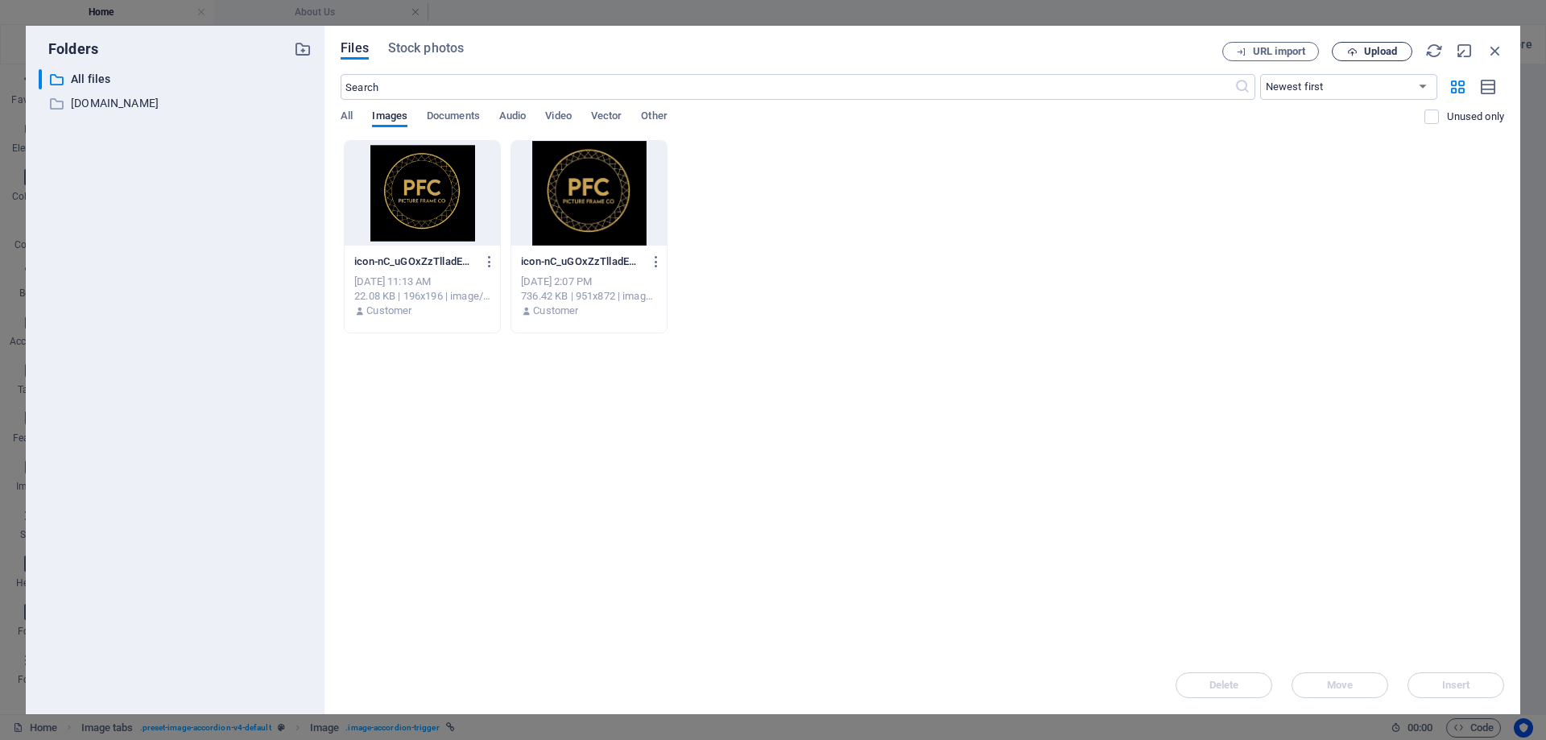
click at [1384, 52] on span "Upload" at bounding box center [1380, 52] width 33 height 10
click at [1380, 55] on span "Upload" at bounding box center [1380, 52] width 33 height 10
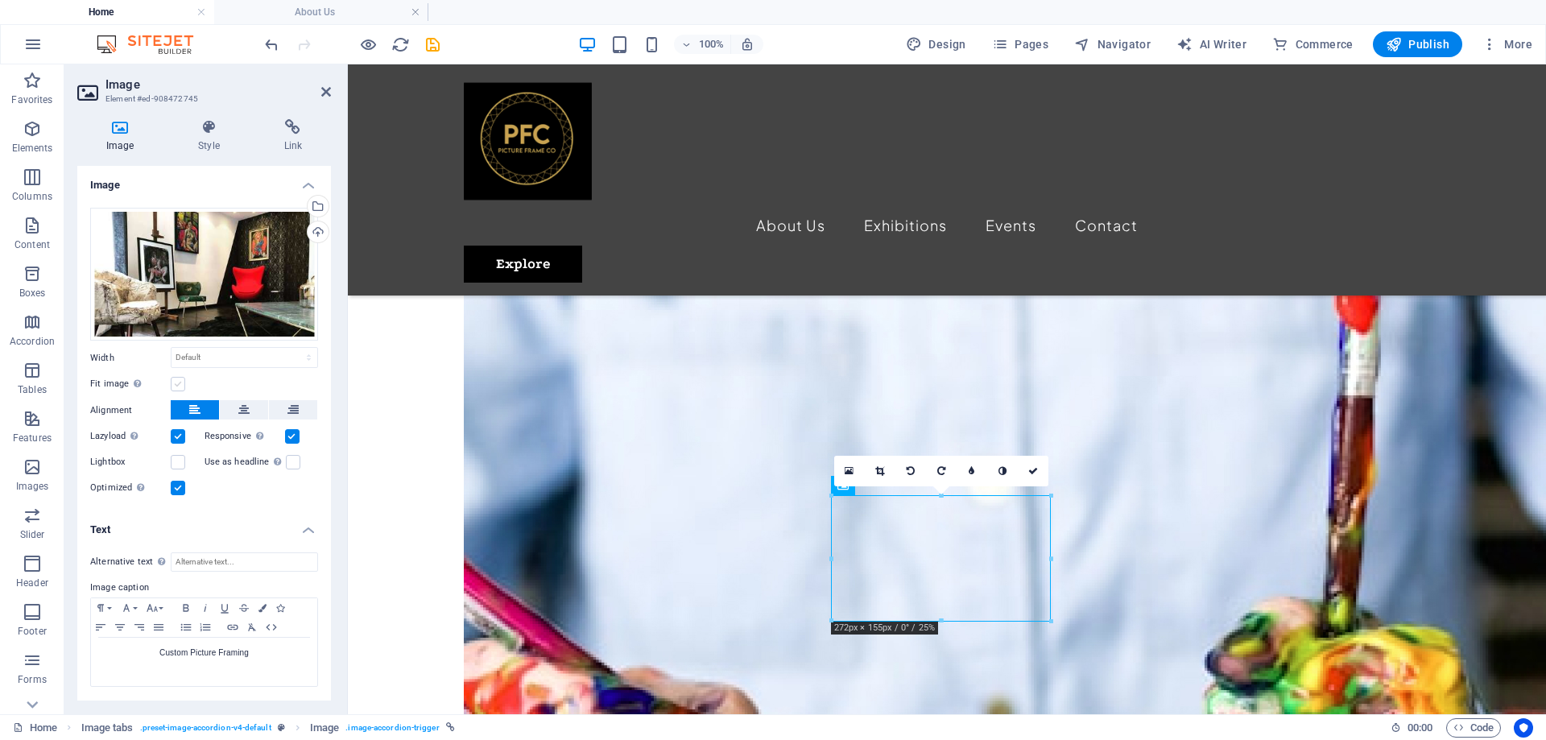
click at [180, 385] on label at bounding box center [178, 384] width 14 height 14
click at [0, 0] on input "Fit image Automatically fit image to a fixed width and height" at bounding box center [0, 0] width 0 height 0
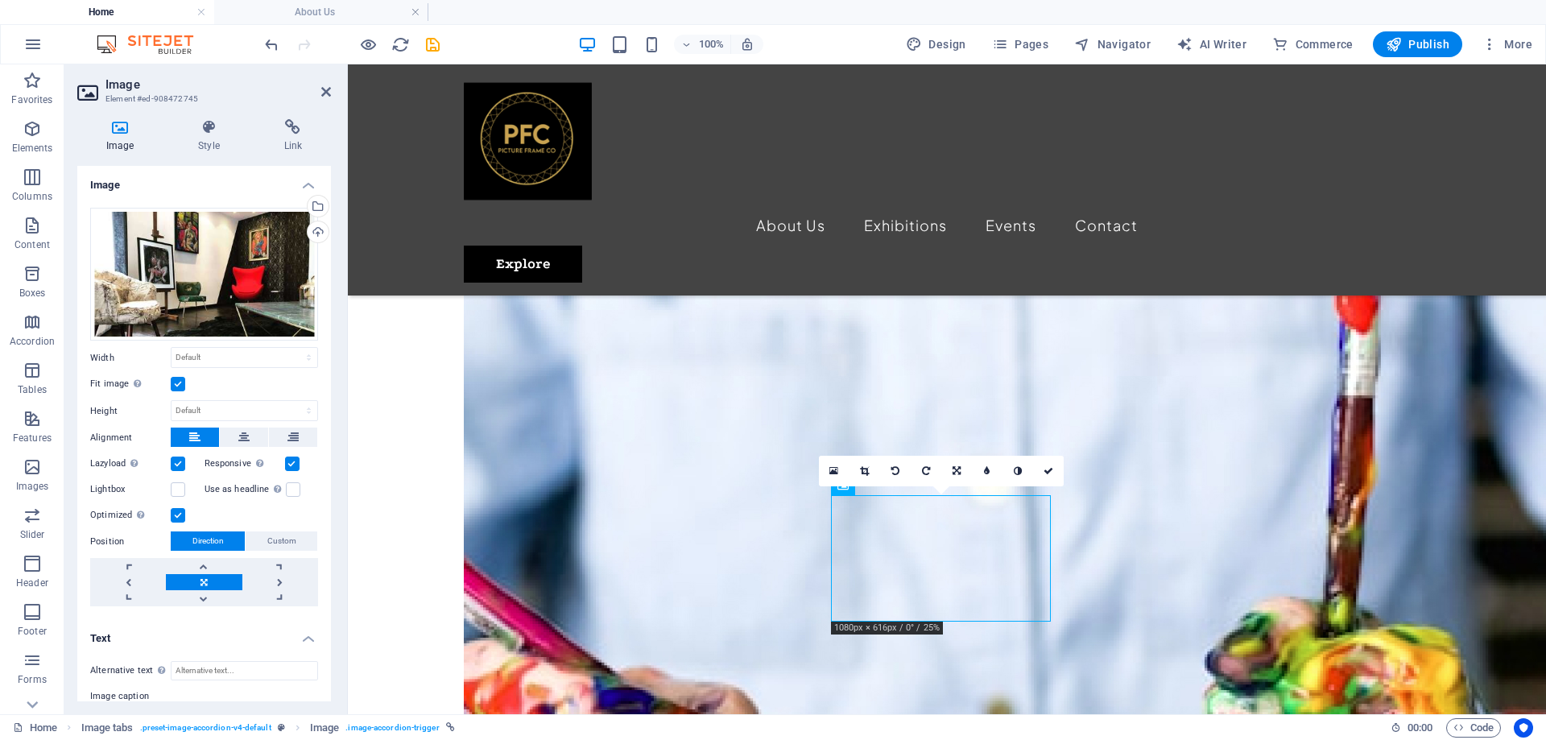
click at [180, 384] on label at bounding box center [178, 384] width 14 height 14
click at [0, 0] on input "Fit image Automatically fit image to a fixed width and height" at bounding box center [0, 0] width 0 height 0
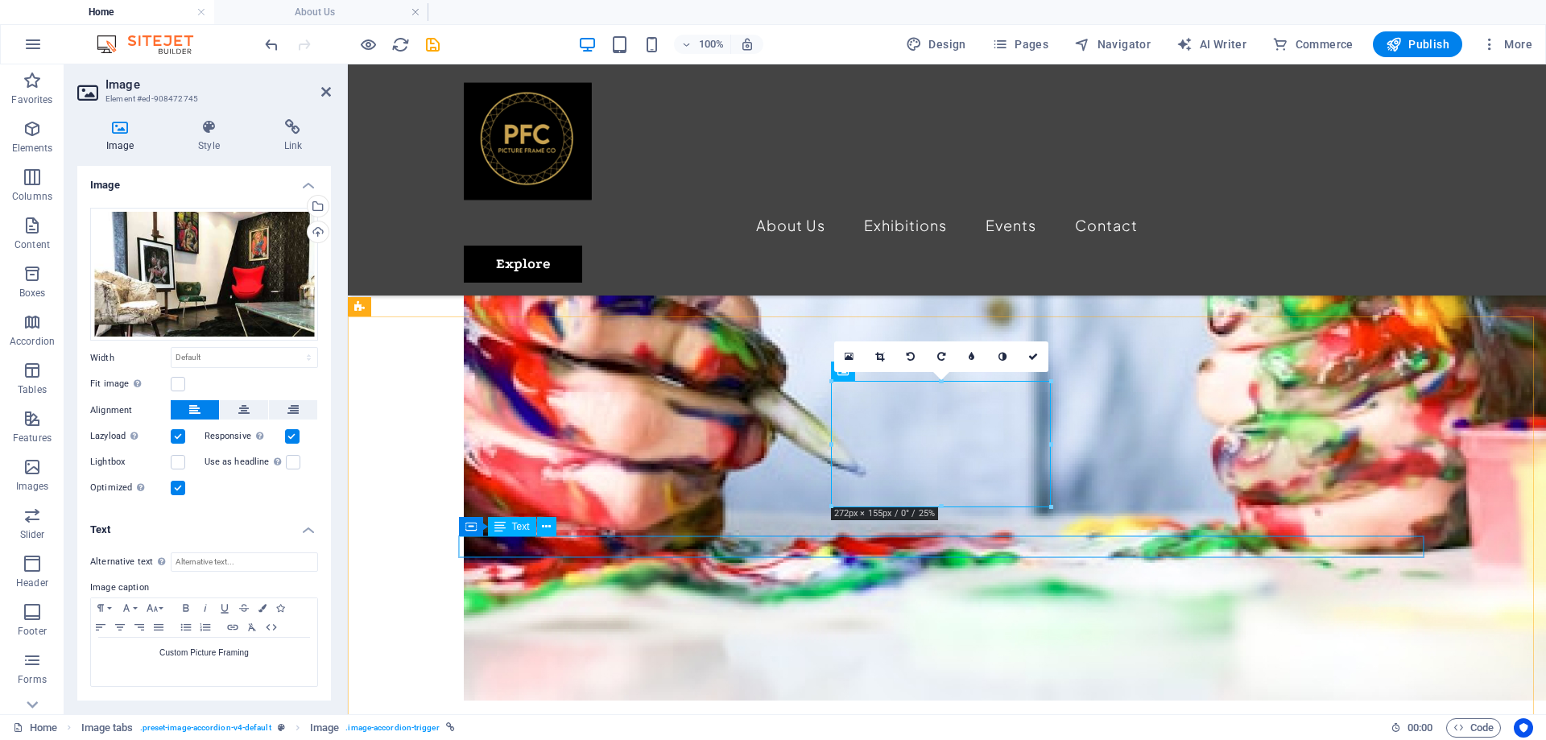
scroll to position [2737, 0]
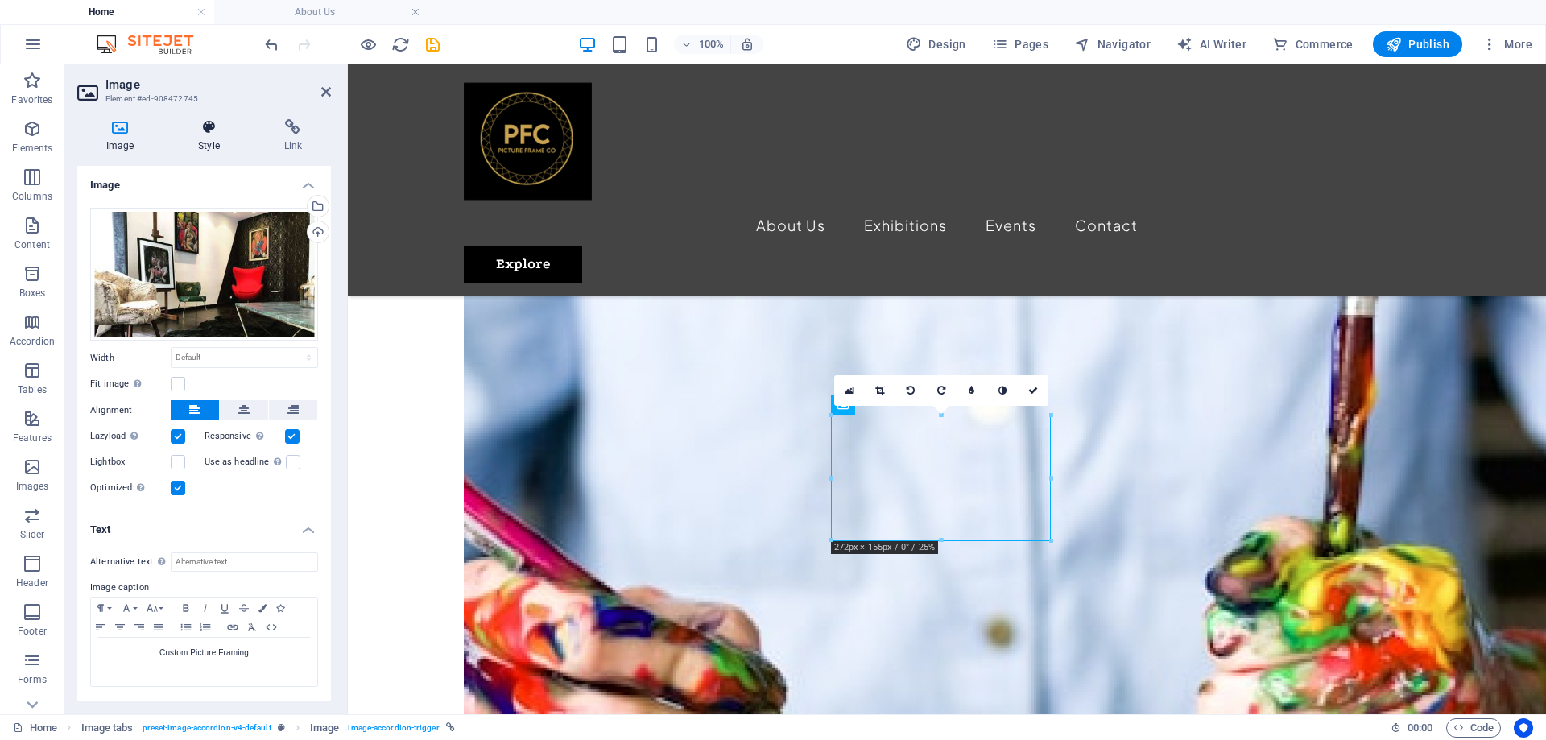
click at [210, 138] on h4 "Style" at bounding box center [211, 136] width 85 height 34
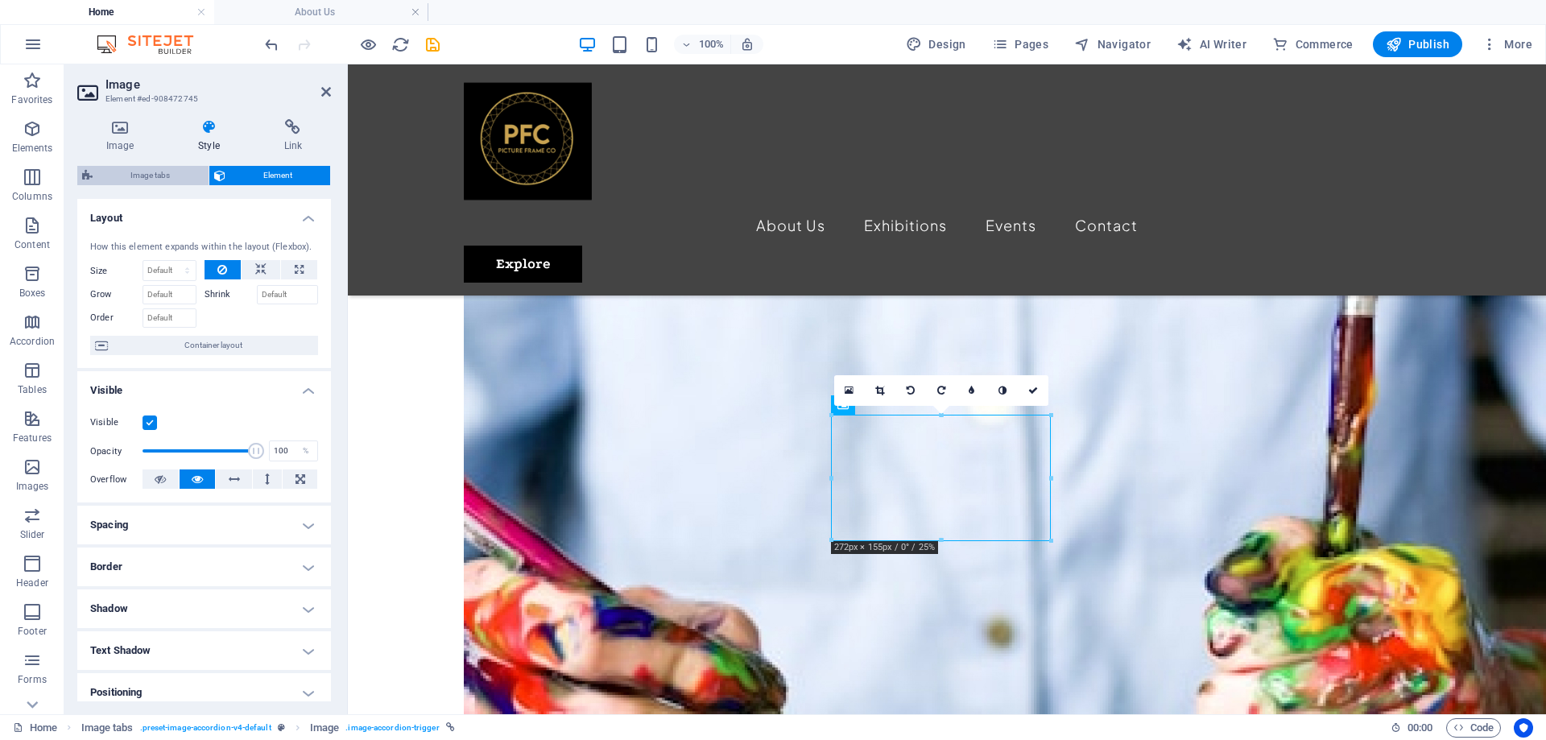
click at [147, 174] on span "Image tabs" at bounding box center [150, 175] width 106 height 19
select select "rem"
select select "px"
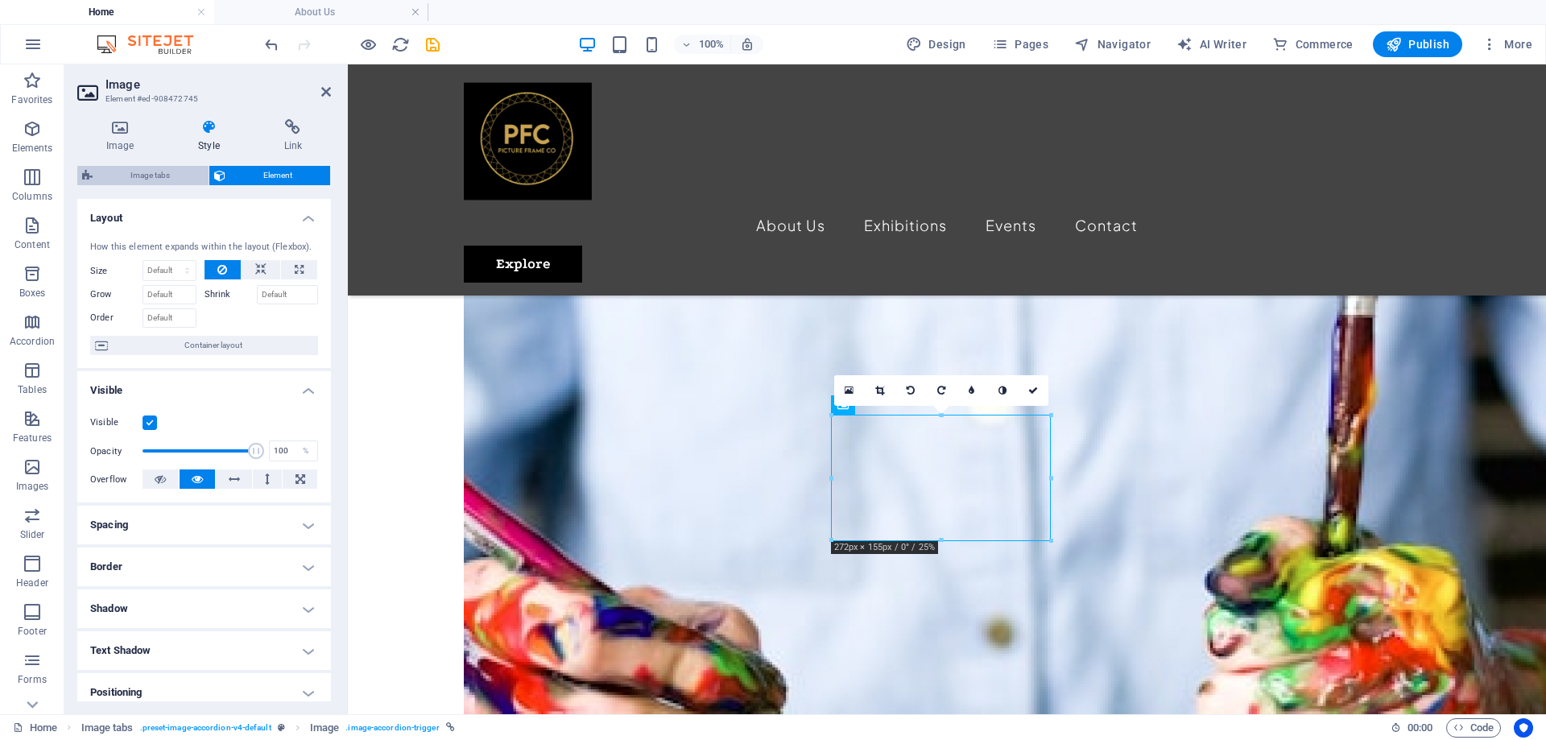
select select "px"
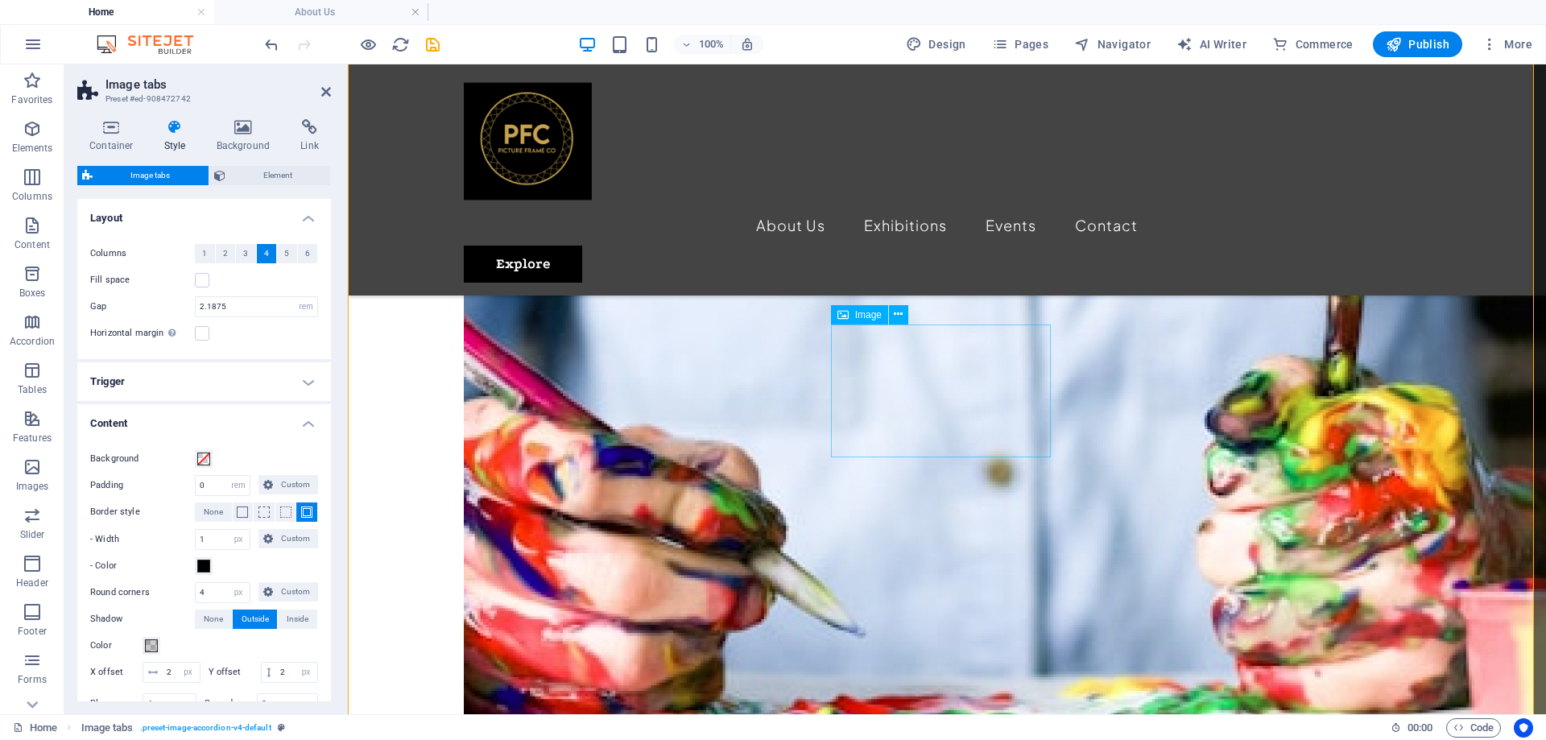
scroll to position [3059, 0]
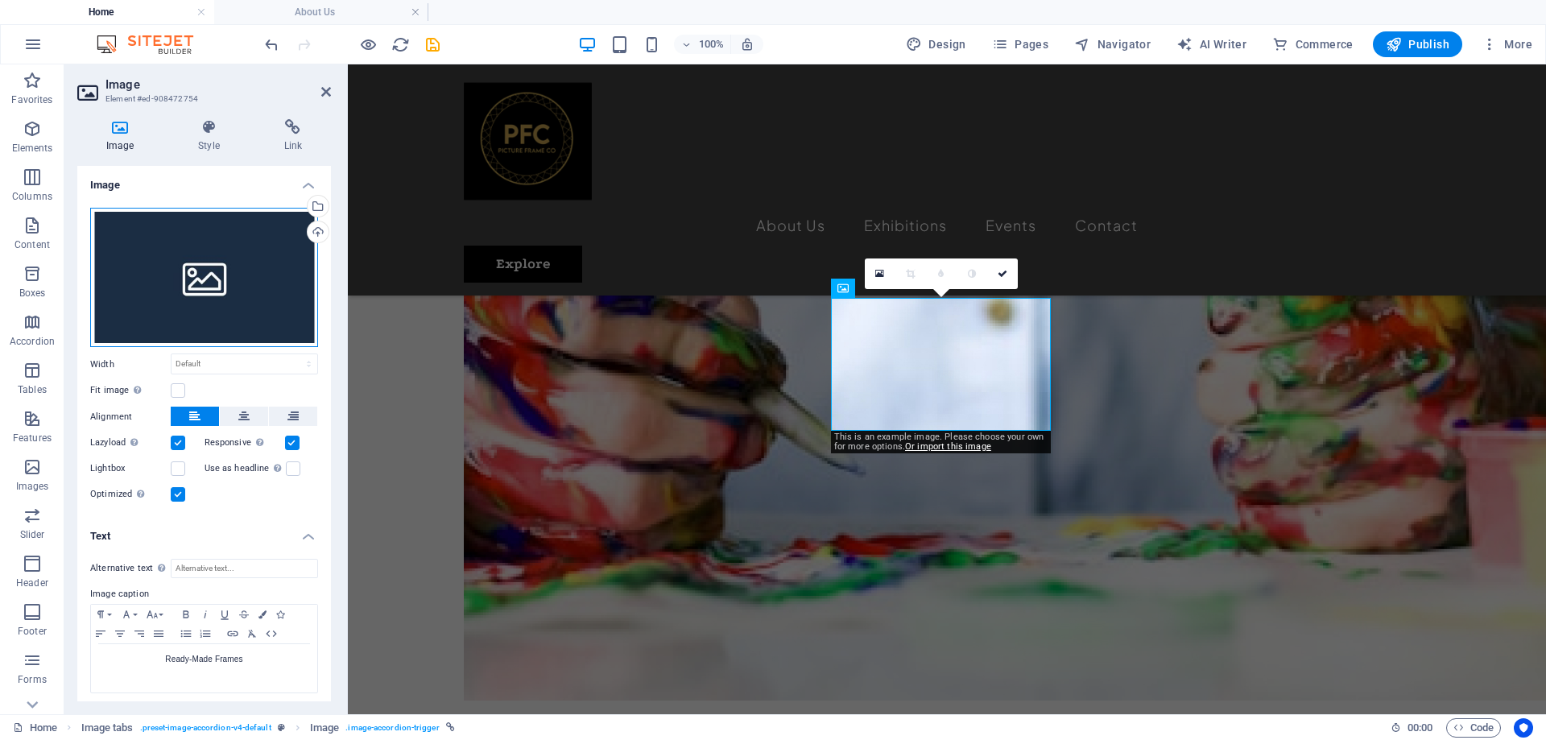
click at [241, 279] on div "Drag files here, click to choose files or select files from Files or our free s…" at bounding box center [204, 278] width 228 height 140
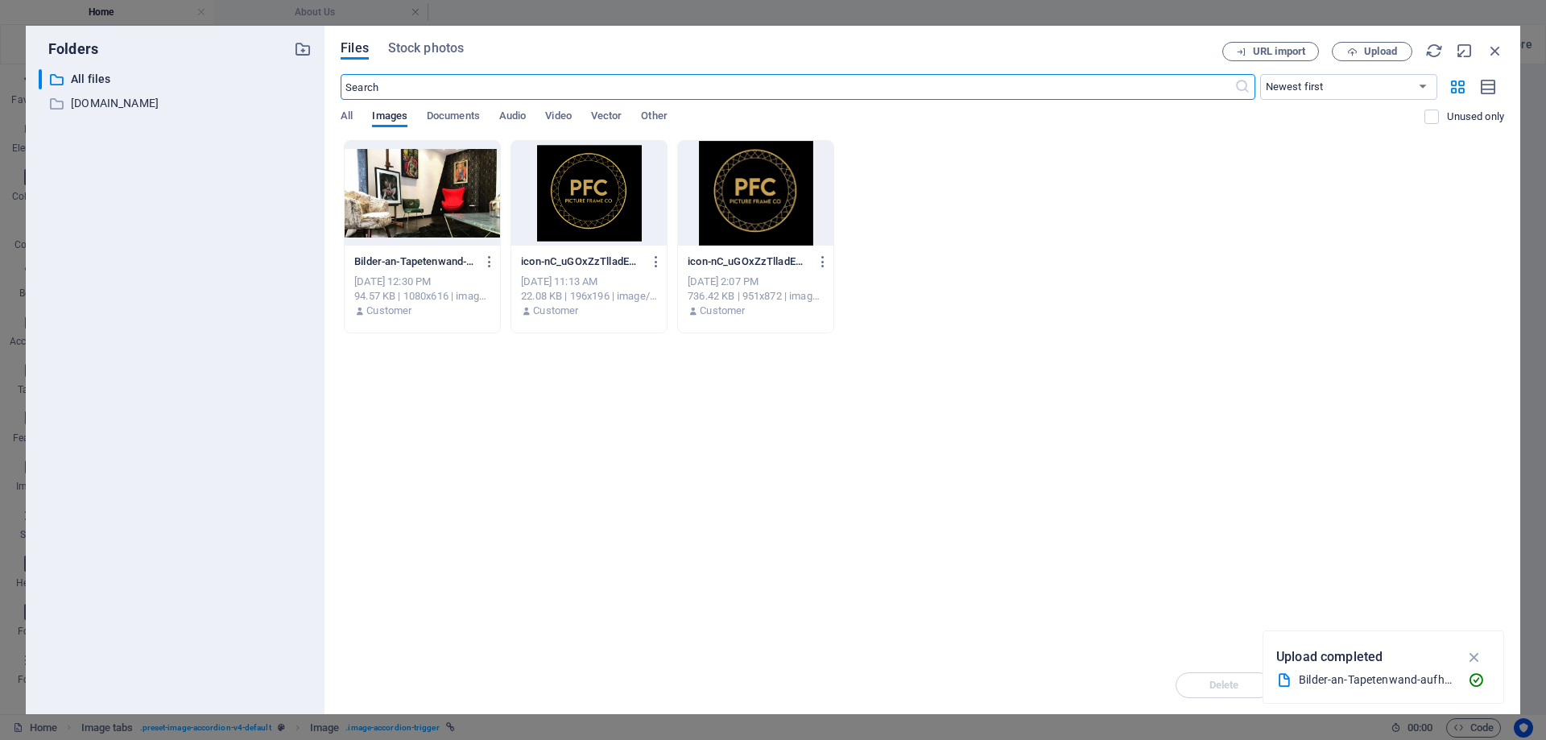
scroll to position [3052, 0]
click at [1381, 53] on span "Upload" at bounding box center [1380, 52] width 33 height 10
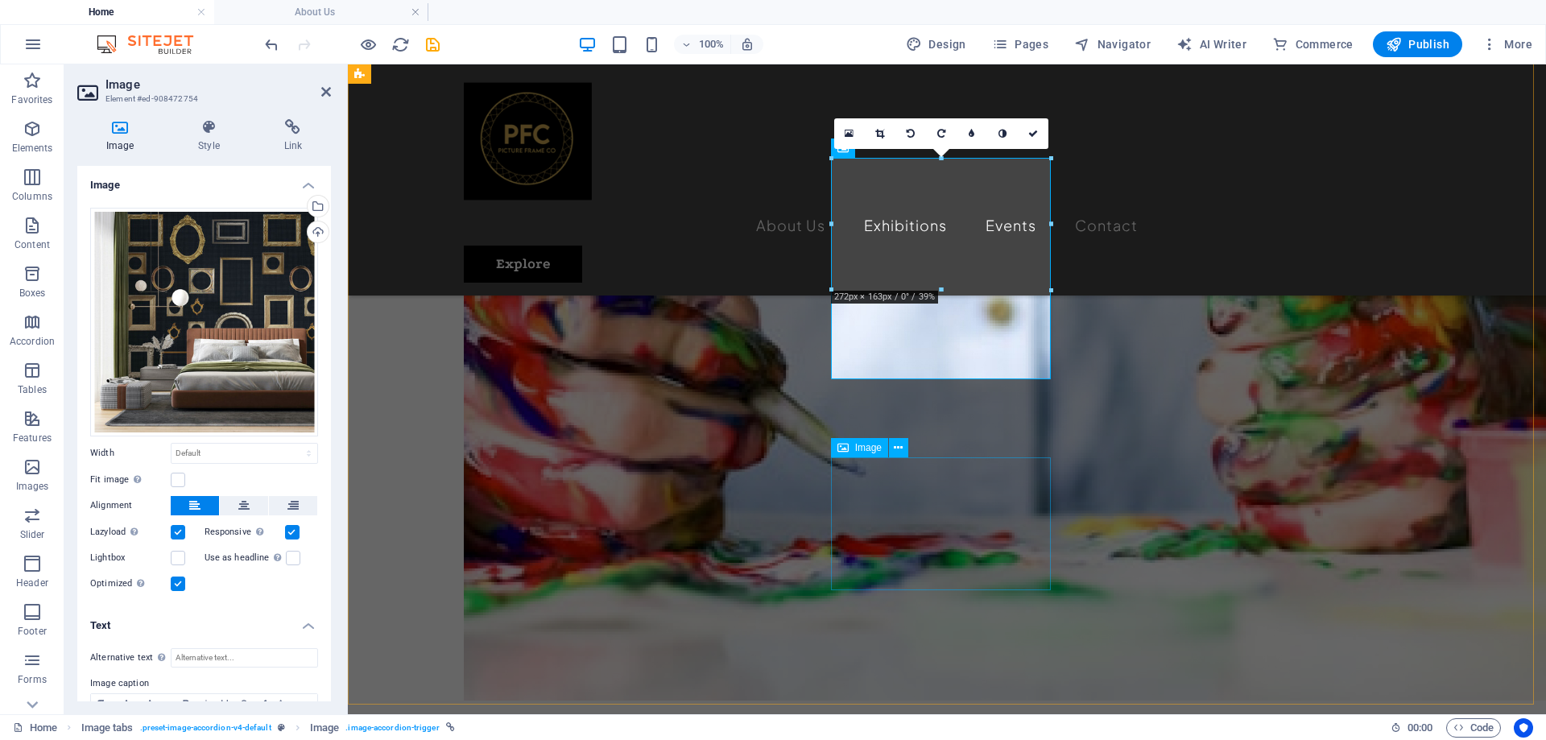
scroll to position [3220, 0]
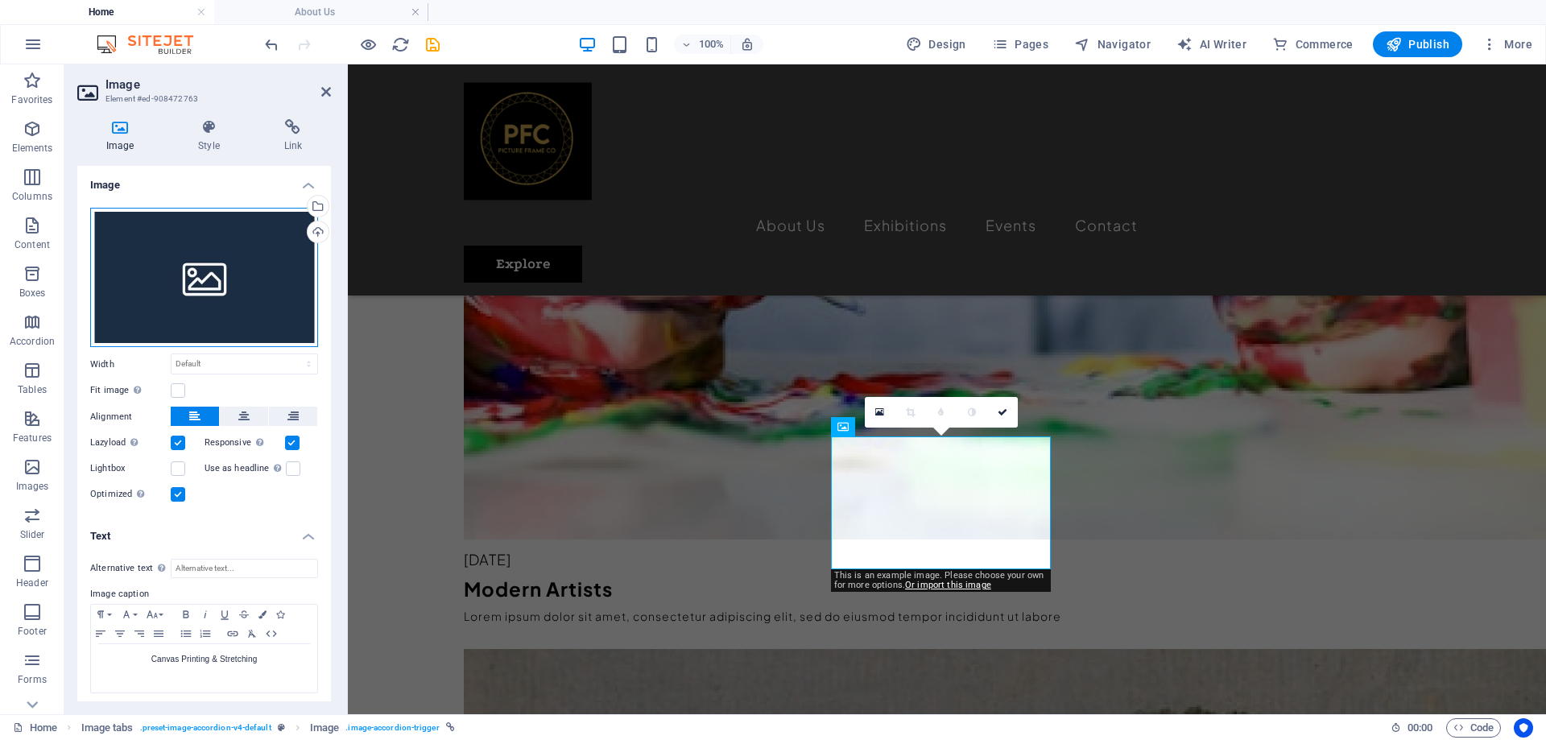
click at [229, 271] on div "Drag files here, click to choose files or select files from Files or our free s…" at bounding box center [204, 278] width 228 height 140
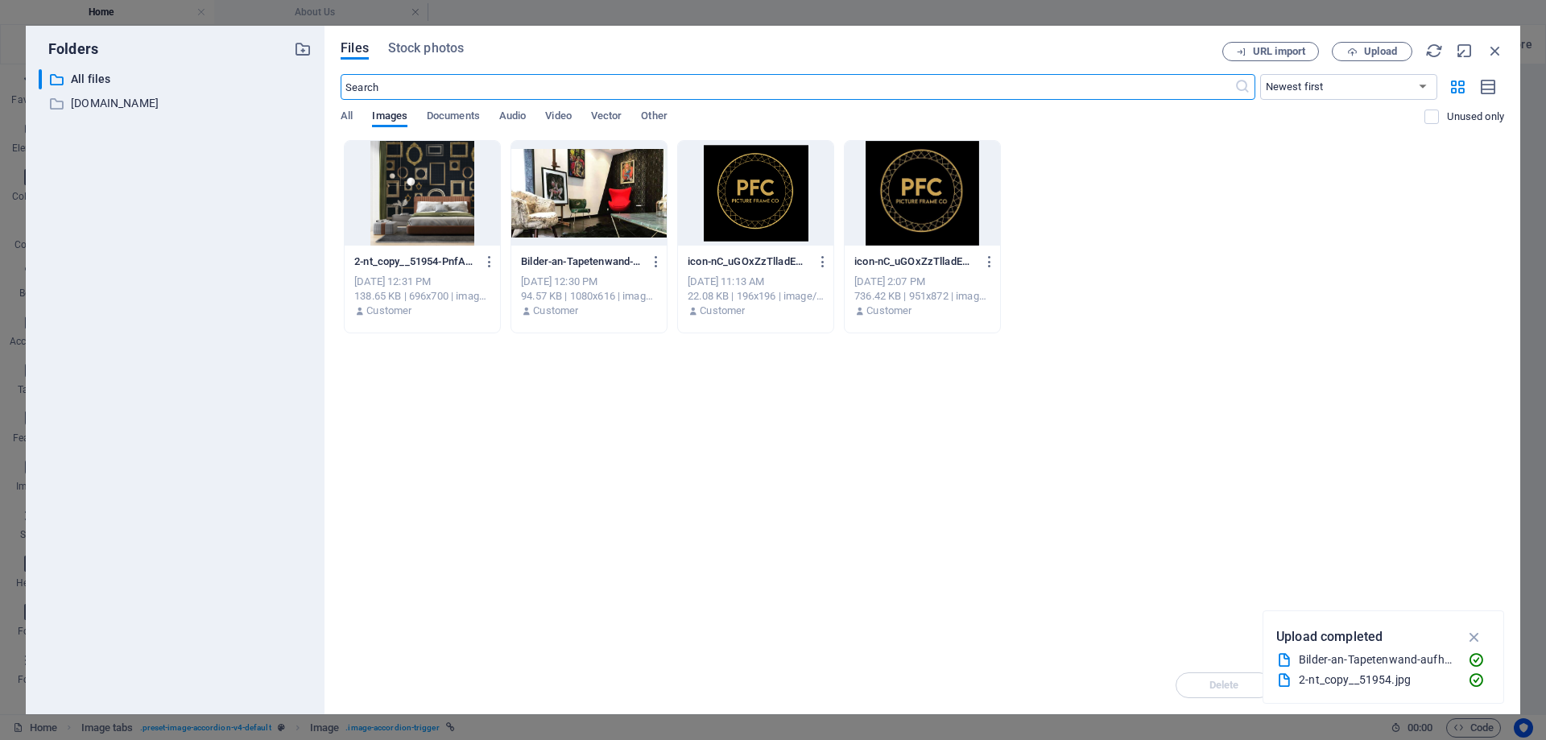
scroll to position [3183, 0]
click at [105, 99] on p "[DOMAIN_NAME]" at bounding box center [176, 103] width 211 height 19
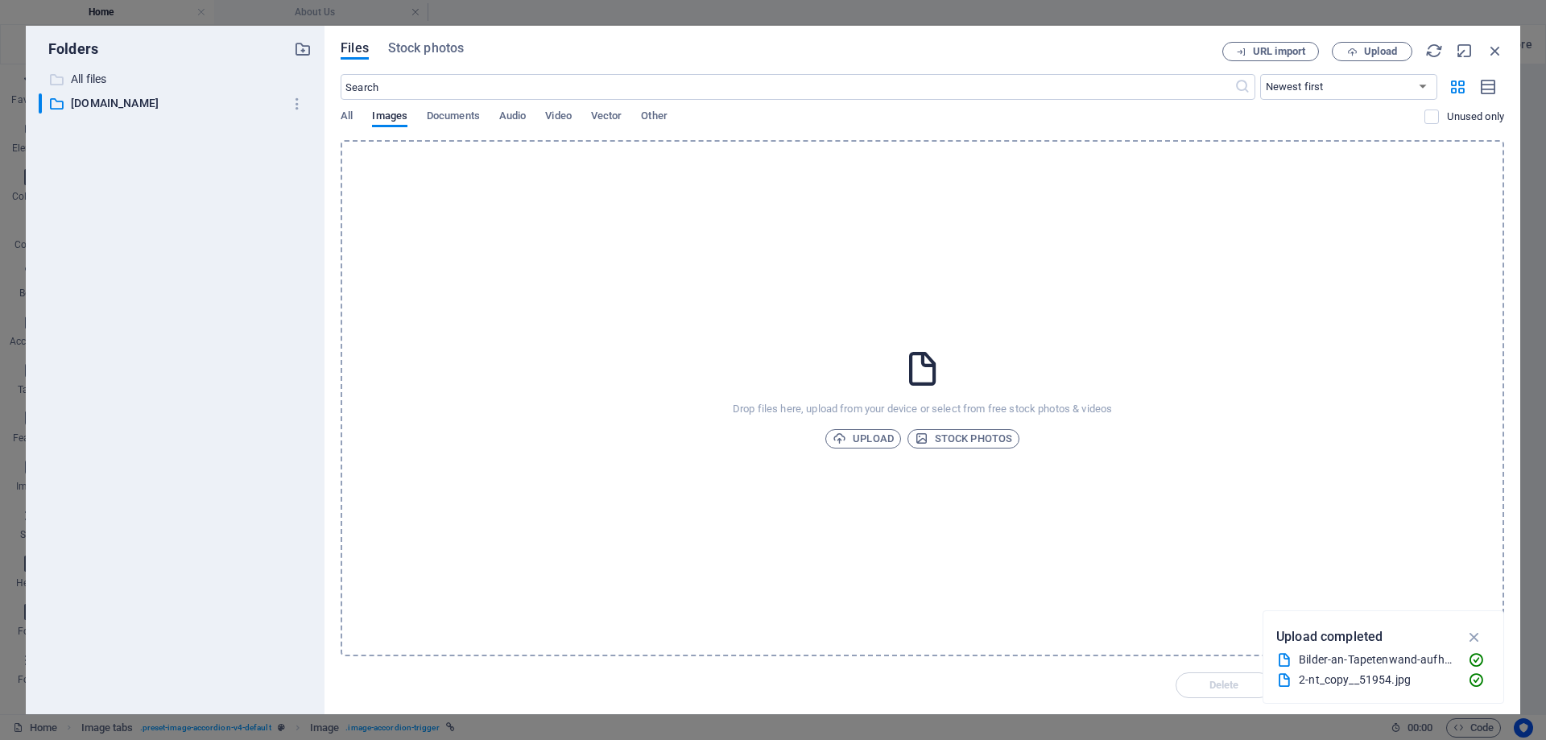
click at [97, 78] on p "All files" at bounding box center [176, 79] width 211 height 19
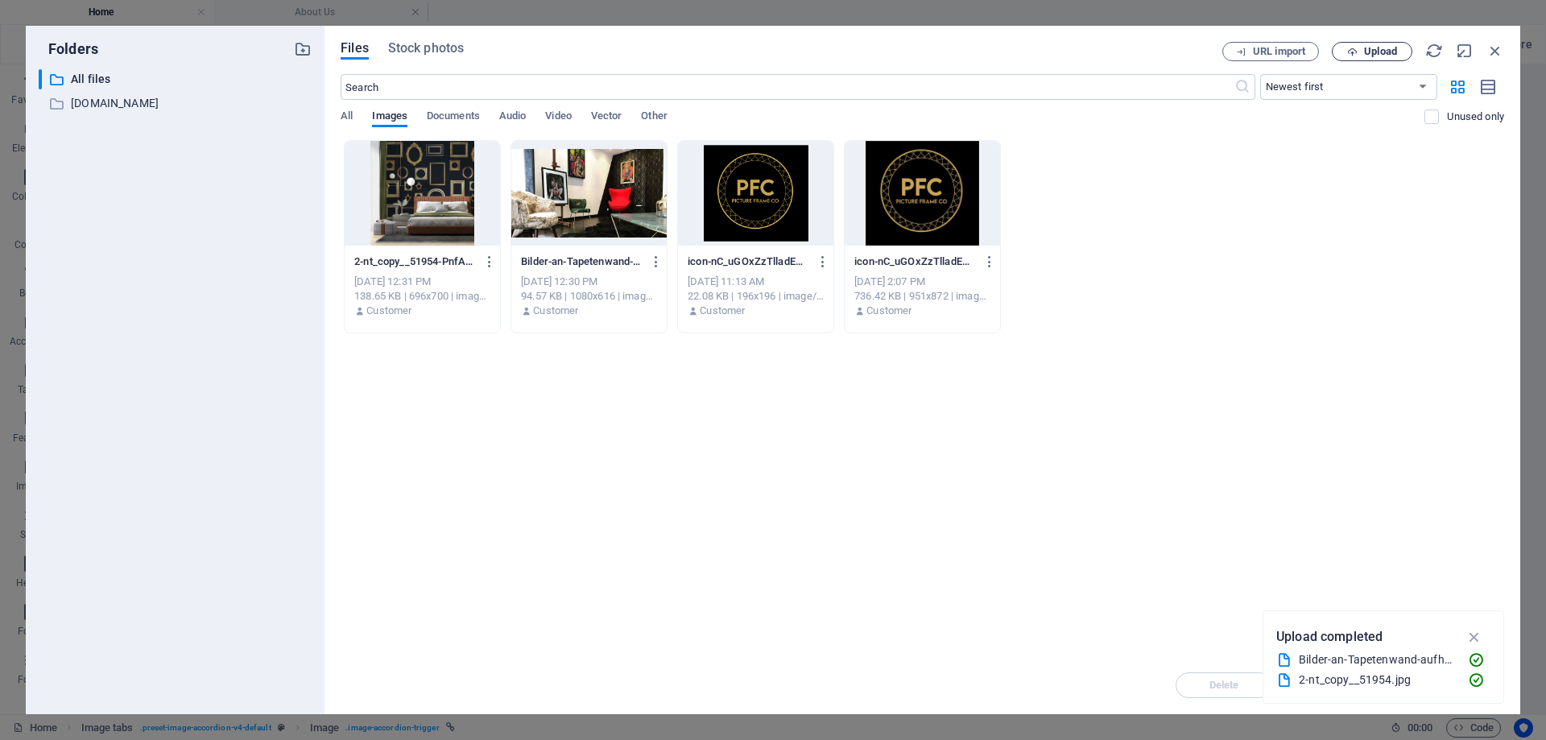
click at [1347, 47] on icon "button" at bounding box center [1352, 52] width 10 height 10
click at [719, 413] on div "Drop files here to upload them instantly 2-nt_copy__51954-PnfA6Pbozq_mq42aI3JXi…" at bounding box center [922, 398] width 1163 height 516
click at [1495, 50] on icon "button" at bounding box center [1495, 51] width 18 height 18
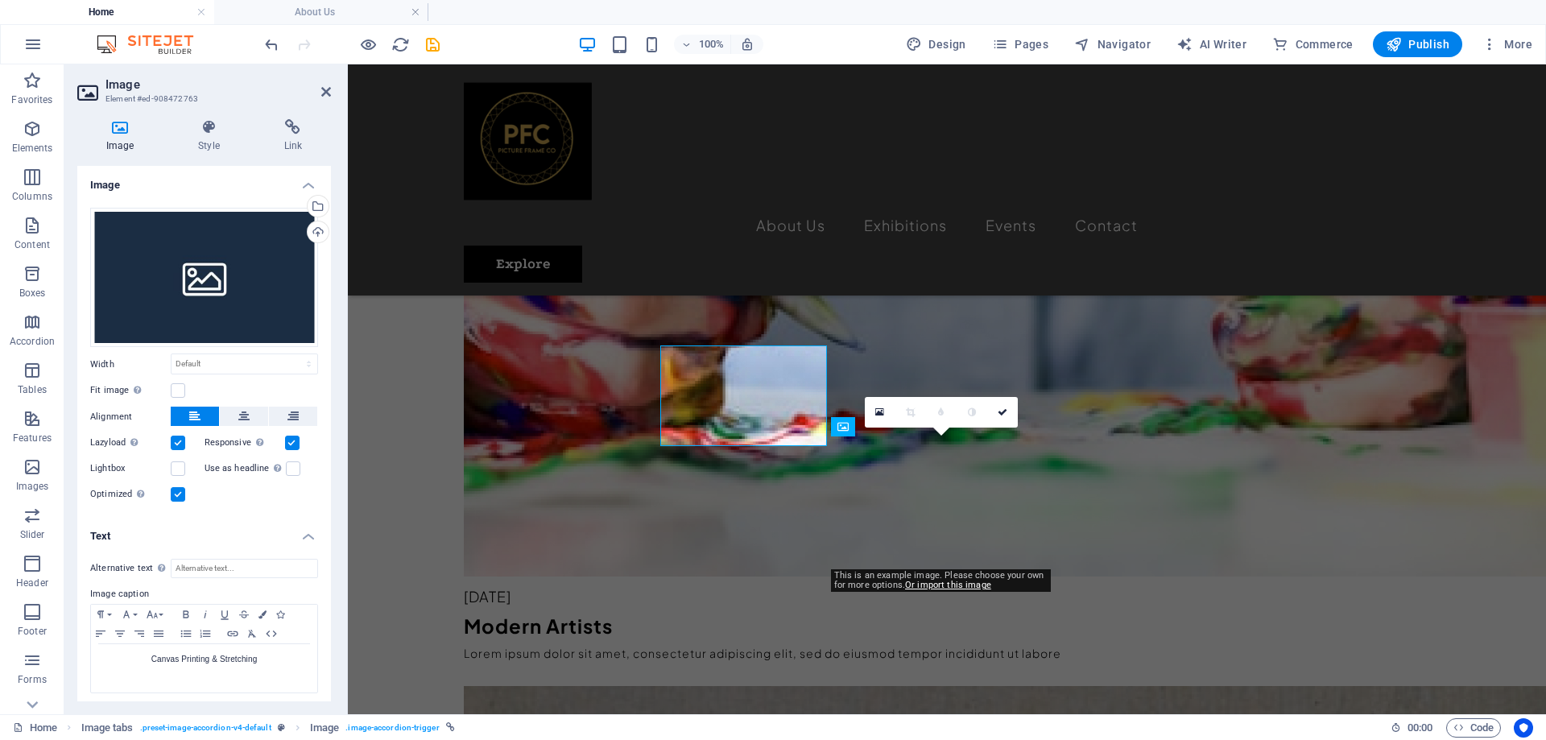
scroll to position [3220, 0]
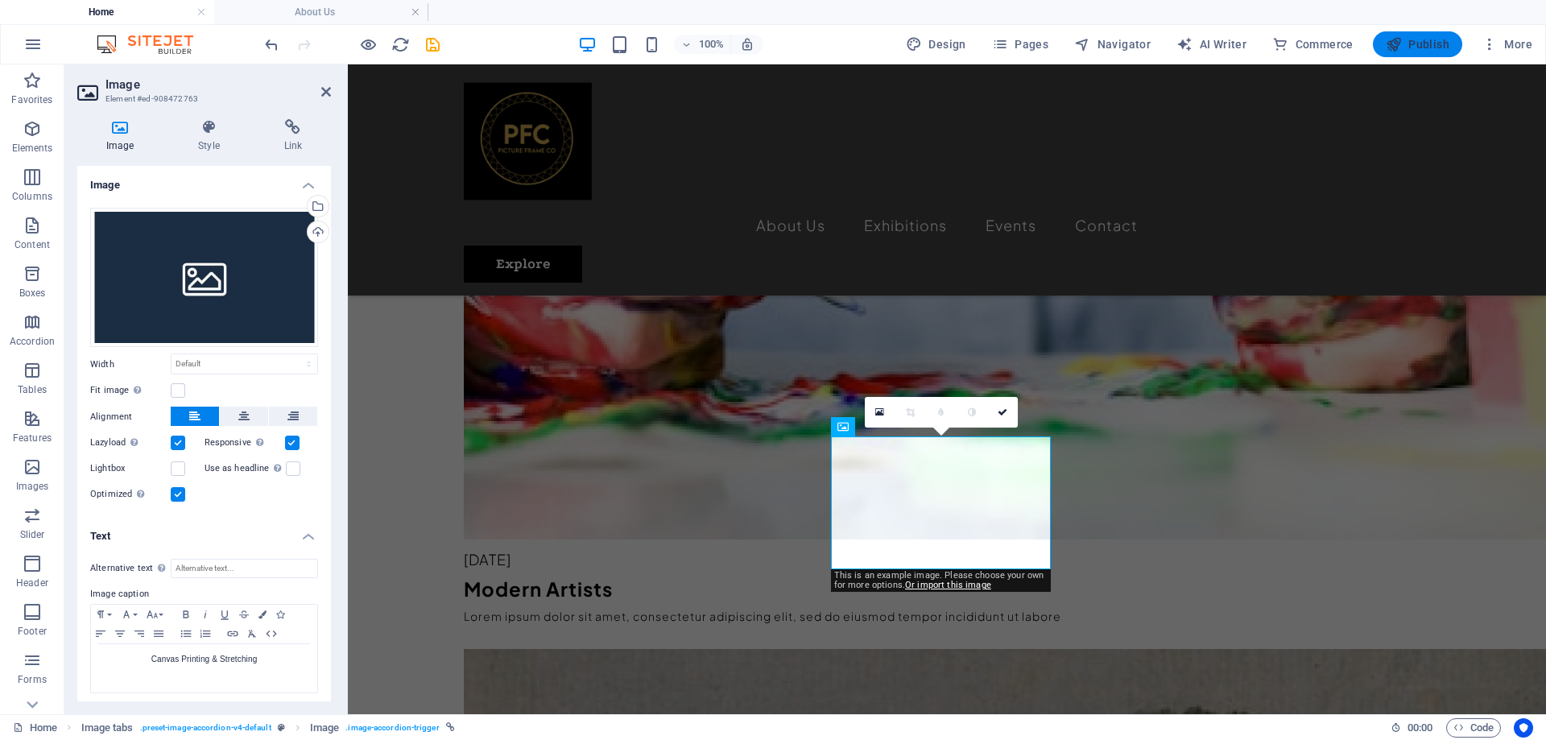
click at [1411, 45] on span "Publish" at bounding box center [1418, 44] width 64 height 16
